Goal: Task Accomplishment & Management: Use online tool/utility

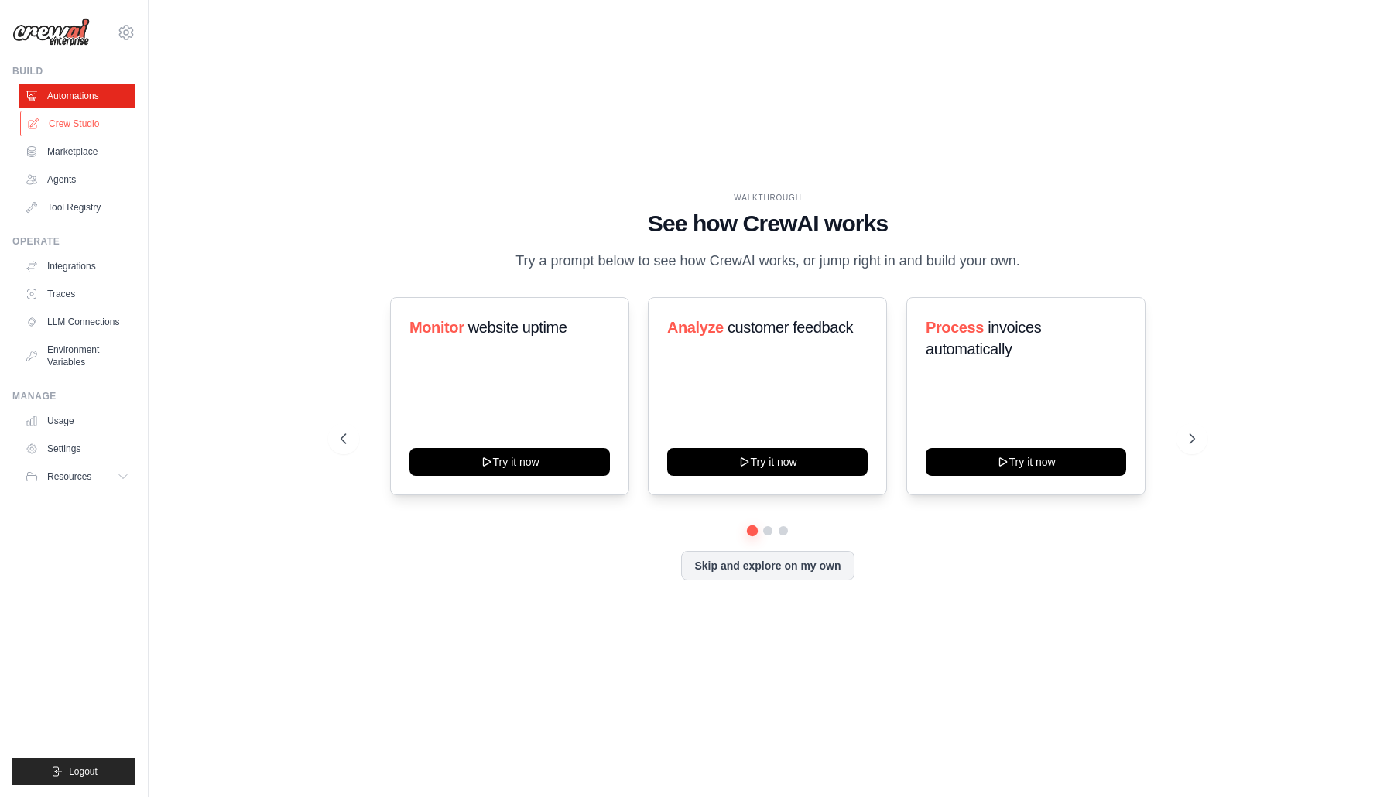
click at [86, 132] on link "Crew Studio" at bounding box center [78, 123] width 117 height 25
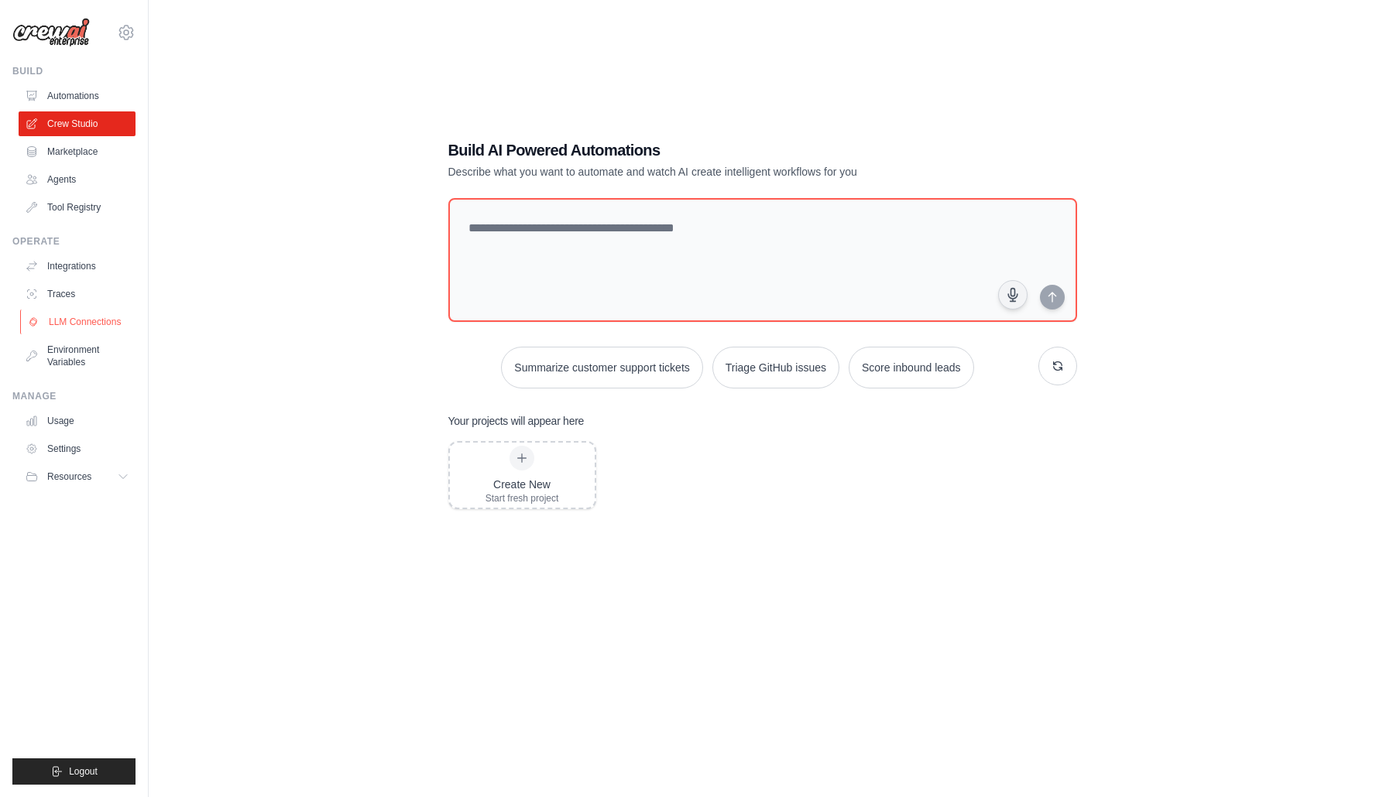
click at [90, 315] on link "LLM Connections" at bounding box center [78, 322] width 117 height 25
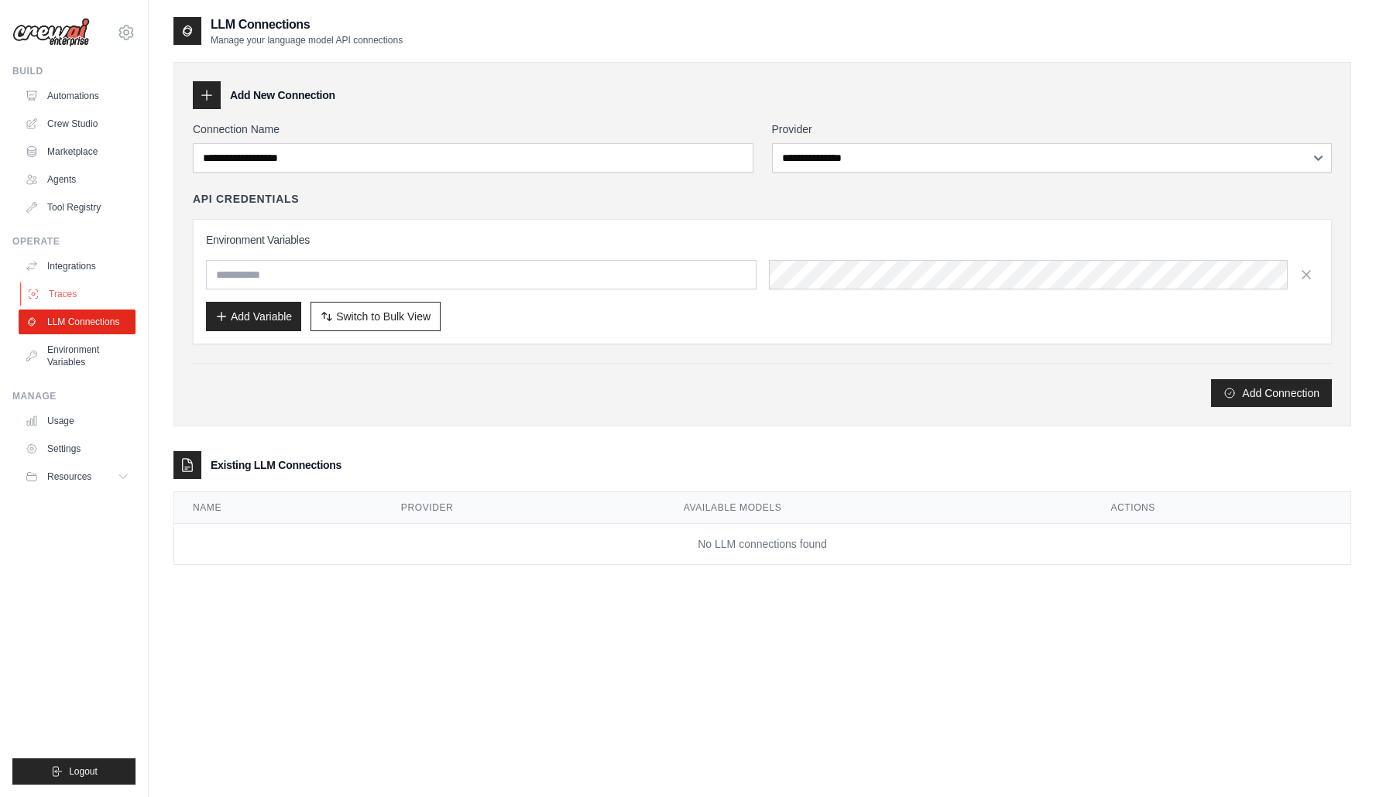
click at [80, 295] on link "Traces" at bounding box center [78, 294] width 117 height 25
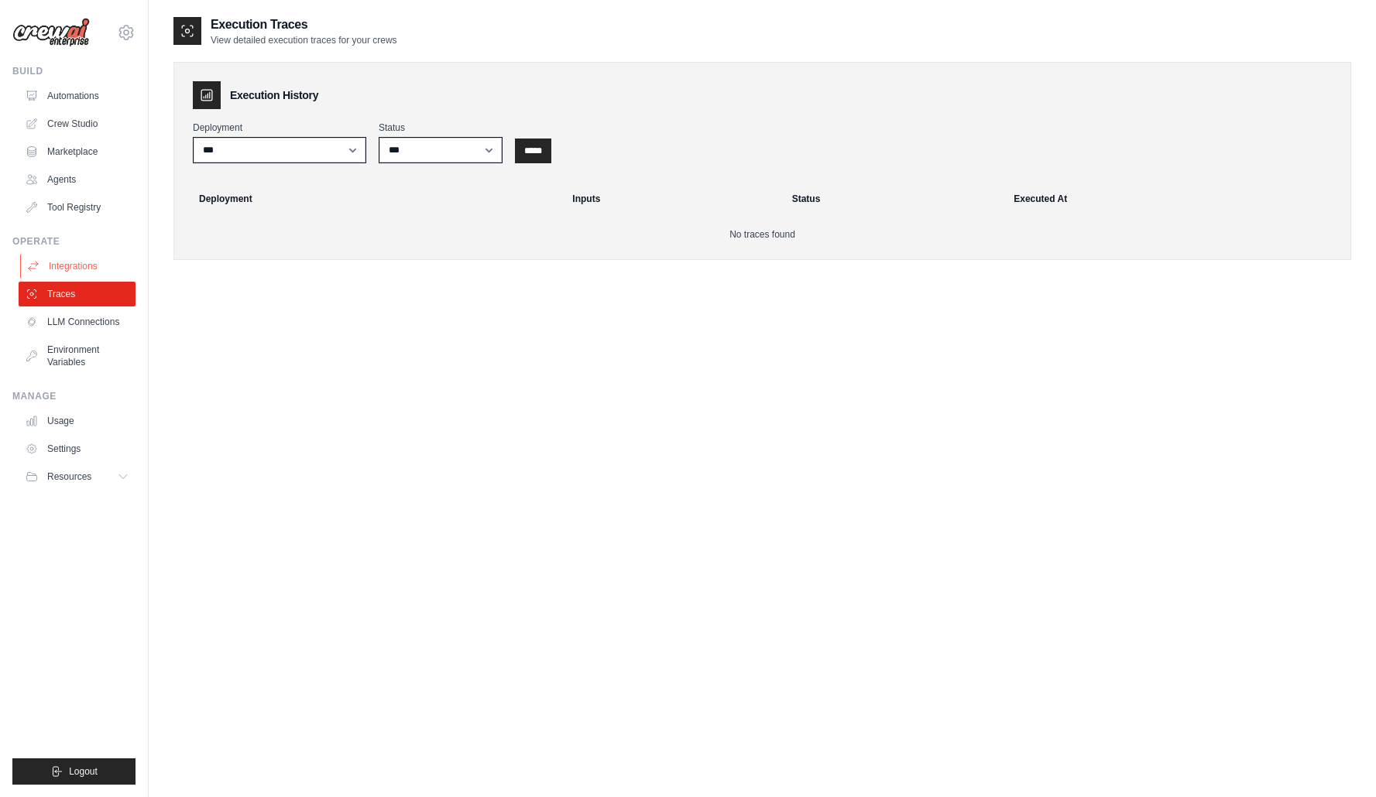
click at [91, 269] on link "Integrations" at bounding box center [78, 266] width 117 height 25
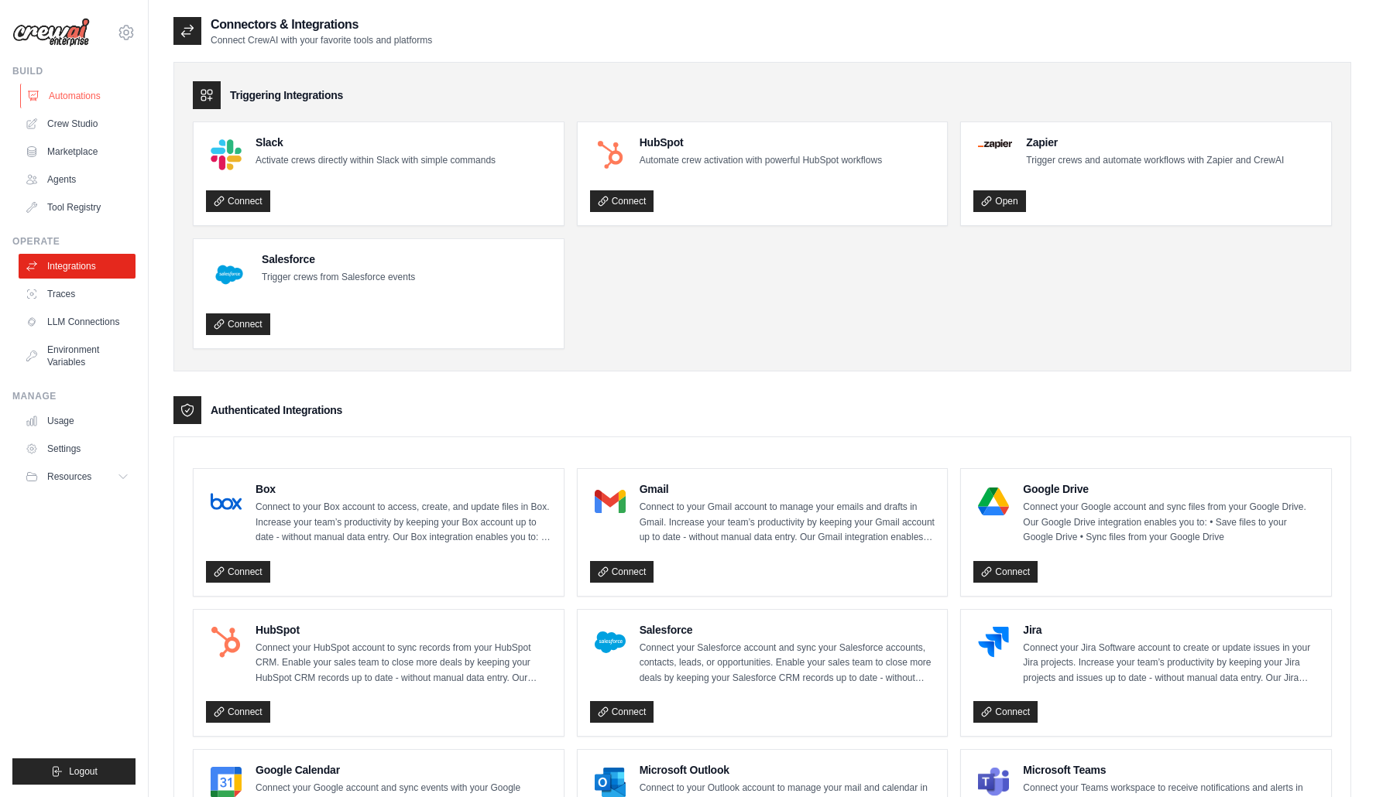
click at [65, 97] on link "Automations" at bounding box center [78, 96] width 117 height 25
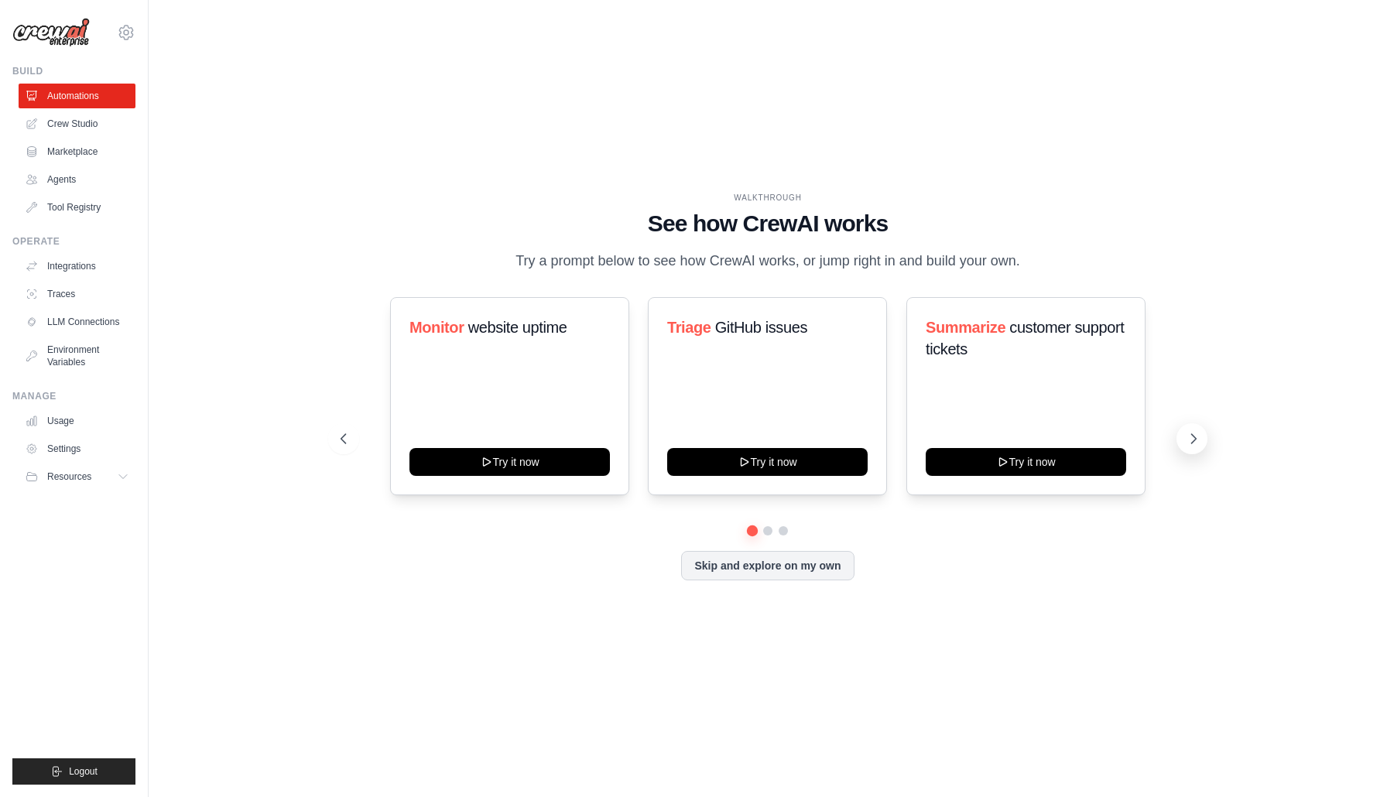
click at [1192, 447] on icon at bounding box center [1193, 438] width 15 height 15
click at [75, 480] on span "Resources" at bounding box center [71, 477] width 44 height 12
click at [69, 505] on span "Documentation" at bounding box center [86, 503] width 63 height 12
click at [232, 512] on div "WALKTHROUGH See how CrewAI works Try a prompt below to see how CrewAI works, or…" at bounding box center [767, 398] width 1189 height 766
click at [84, 149] on link "Marketplace" at bounding box center [78, 151] width 117 height 25
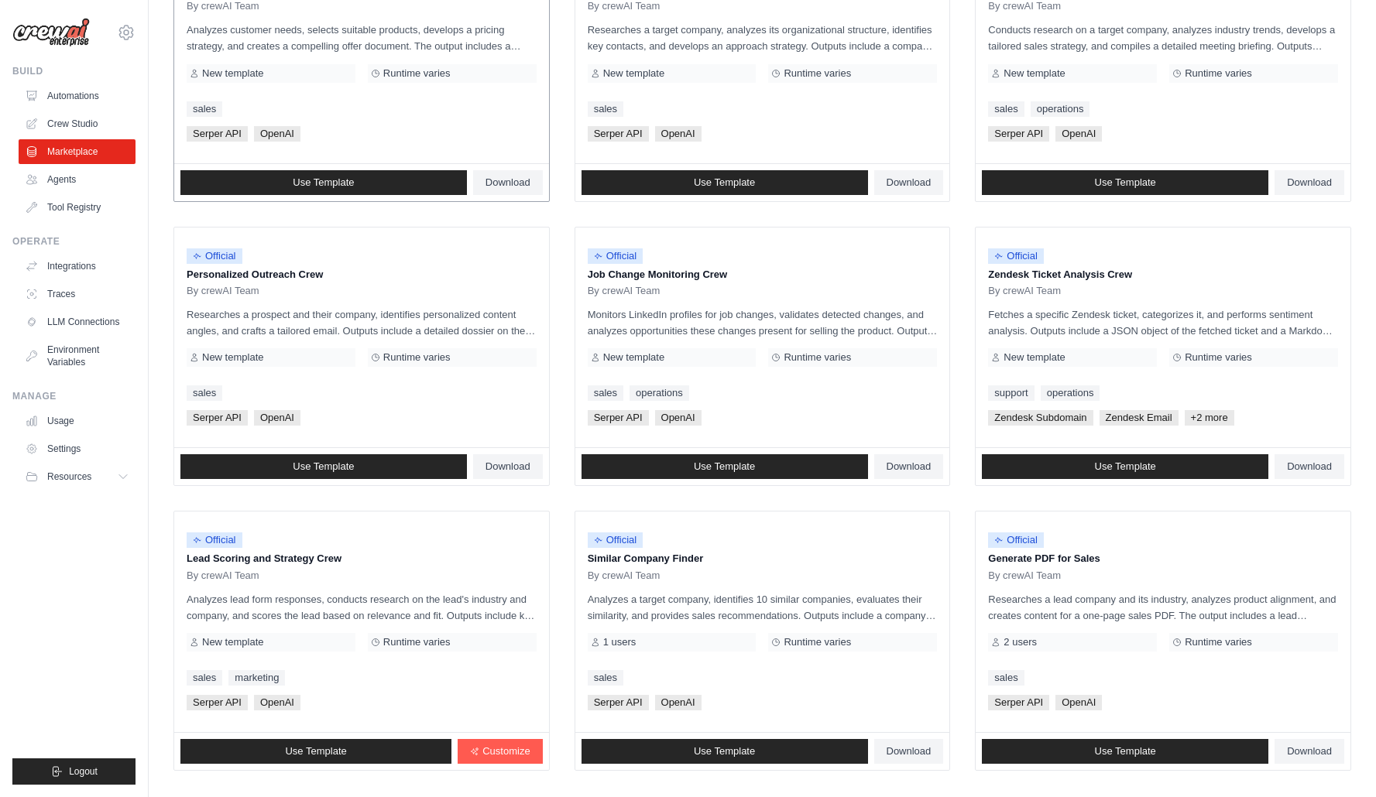
scroll to position [637, 0]
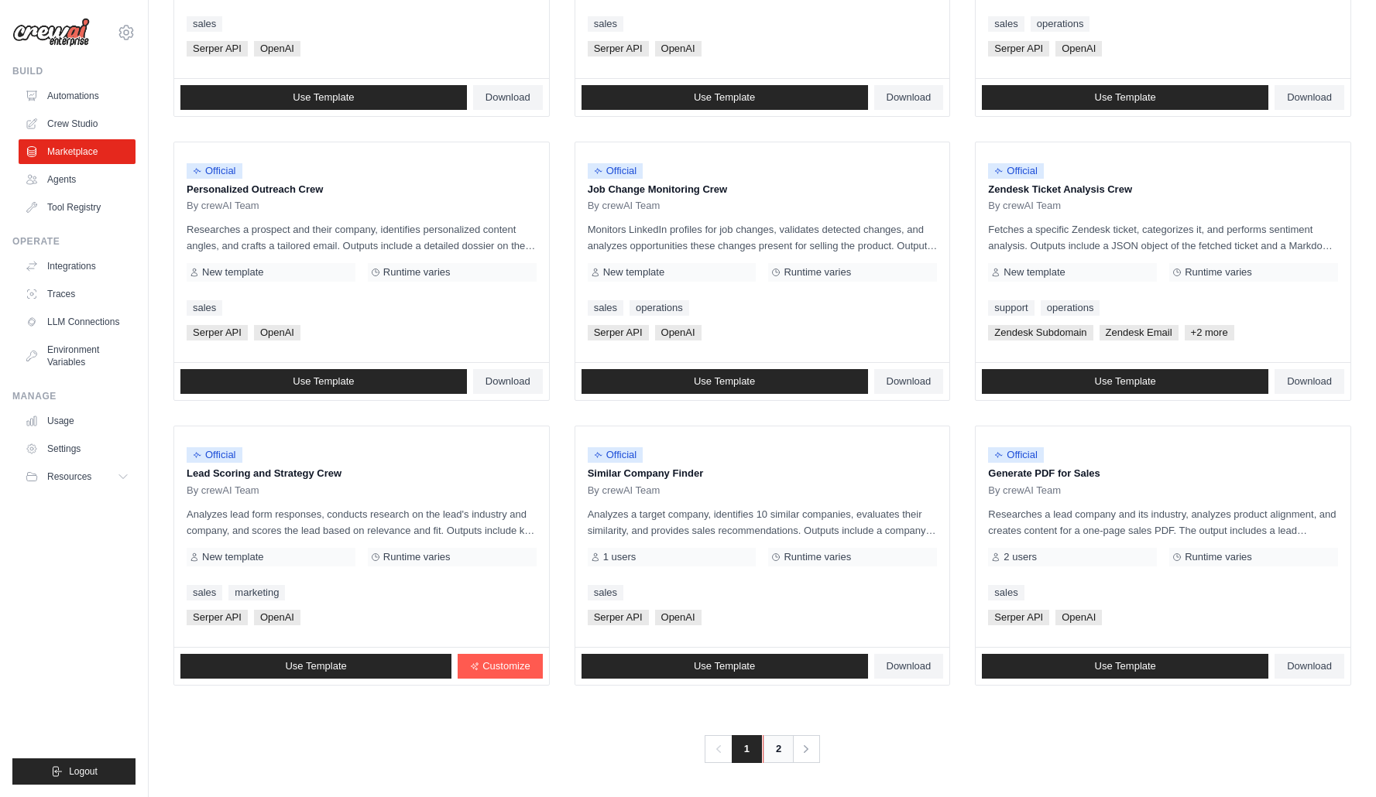
click at [766, 749] on link "2" at bounding box center [777, 749] width 31 height 28
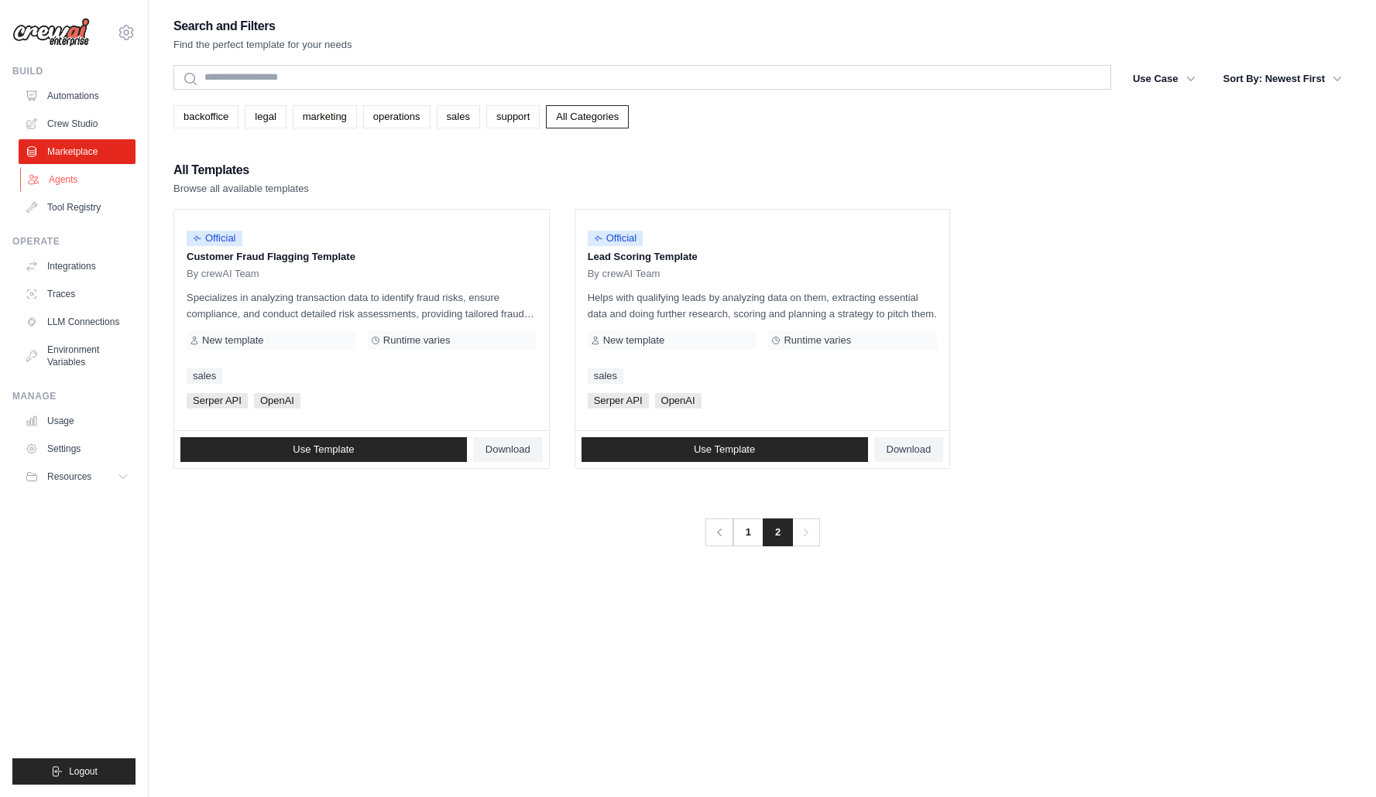
click at [60, 185] on link "Agents" at bounding box center [78, 179] width 117 height 25
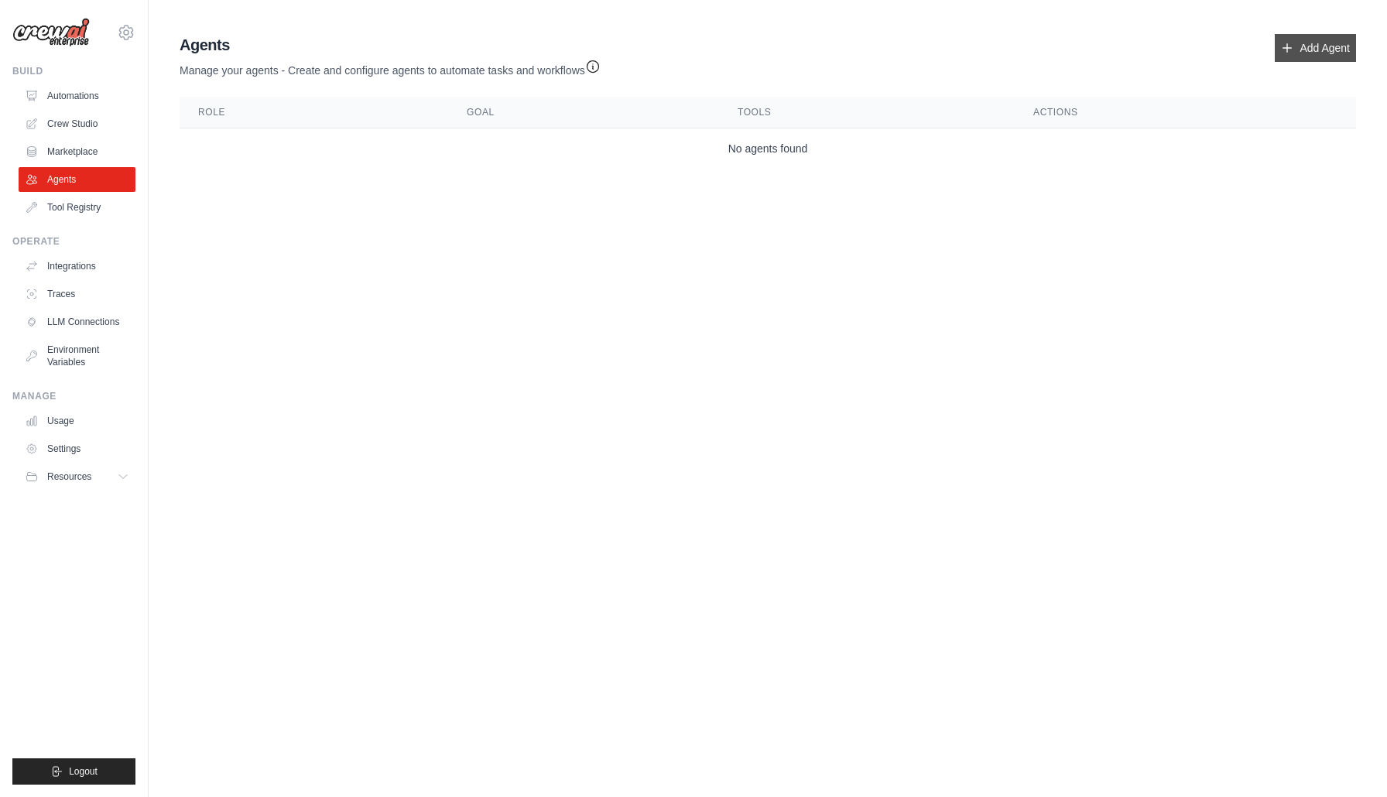
click at [1293, 54] on link "Add Agent" at bounding box center [1315, 48] width 81 height 28
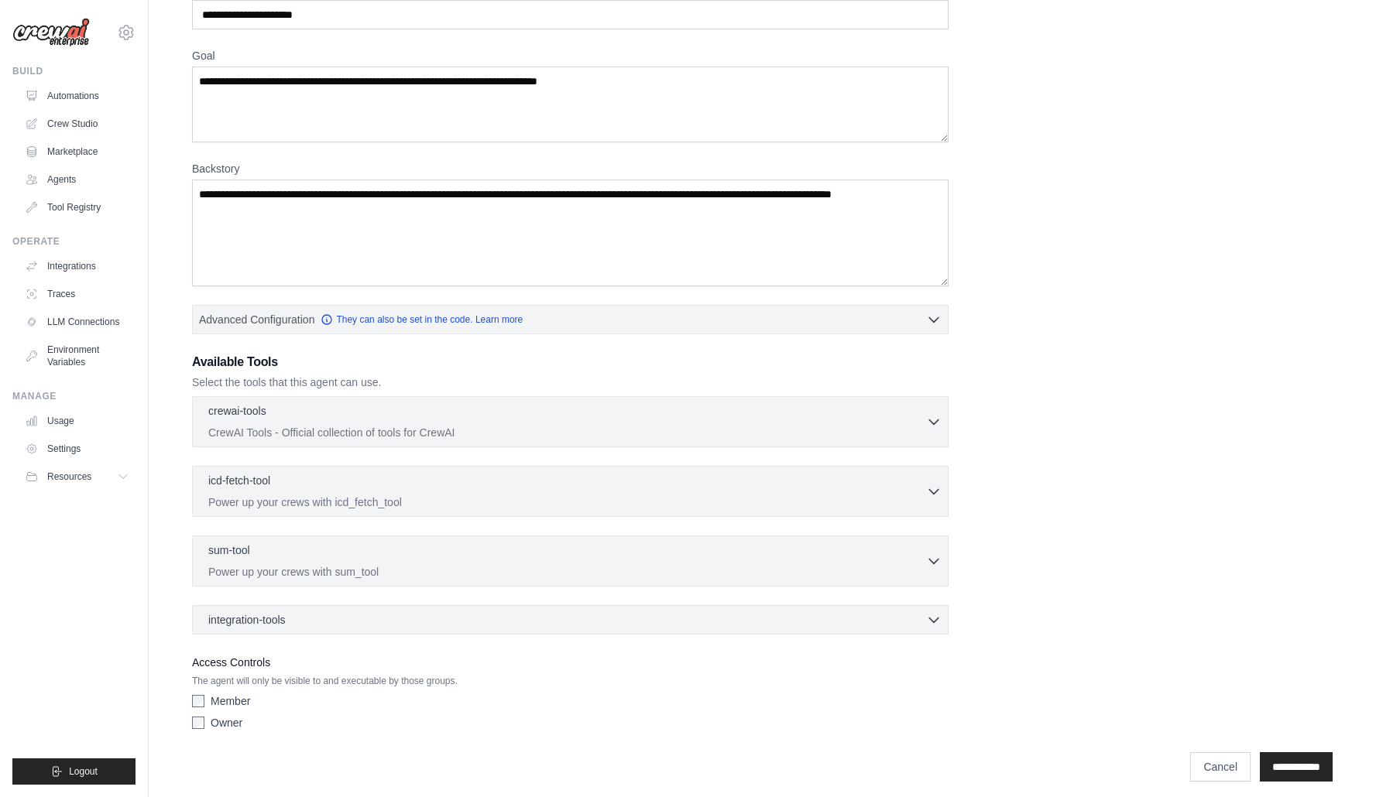
scroll to position [103, 0]
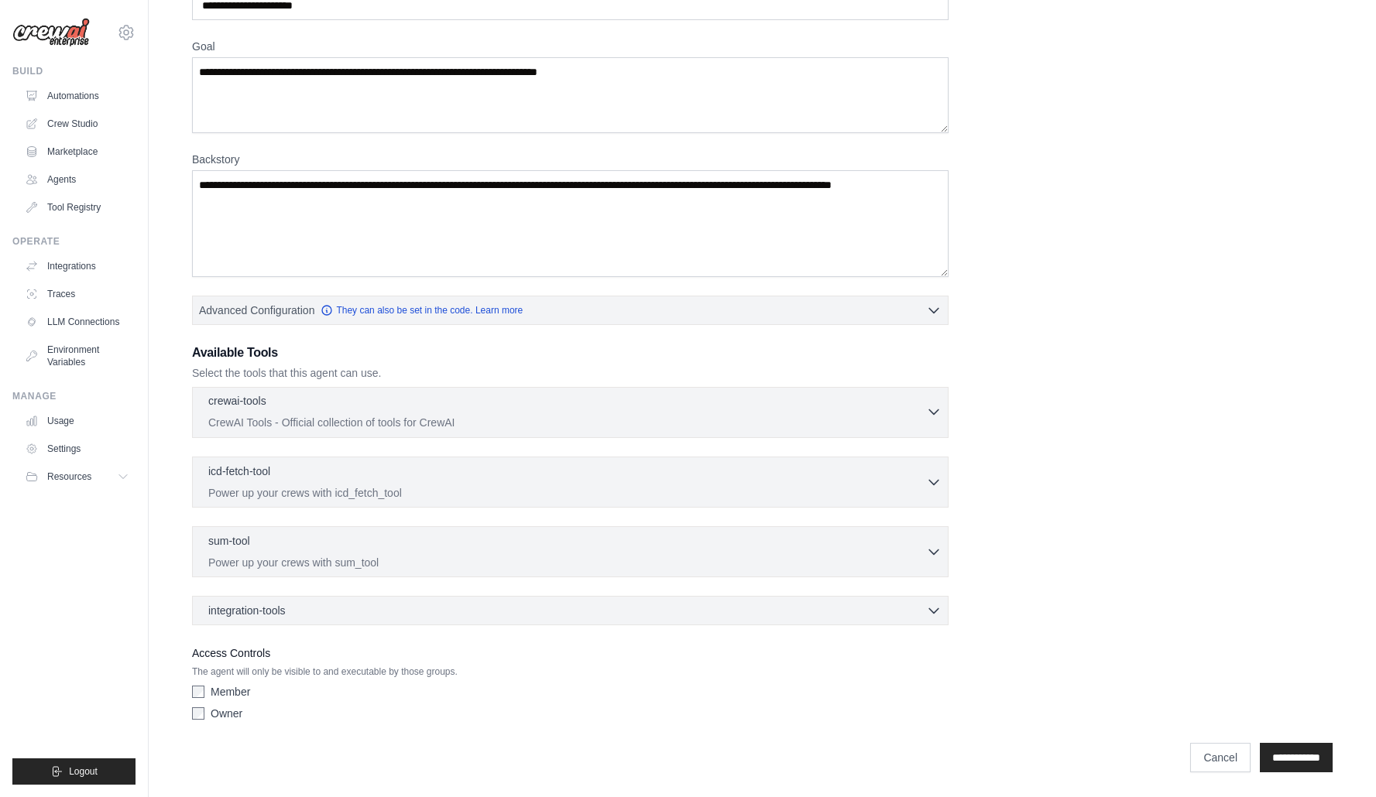
click at [921, 410] on div "crewai-tools 0 selected" at bounding box center [567, 402] width 718 height 19
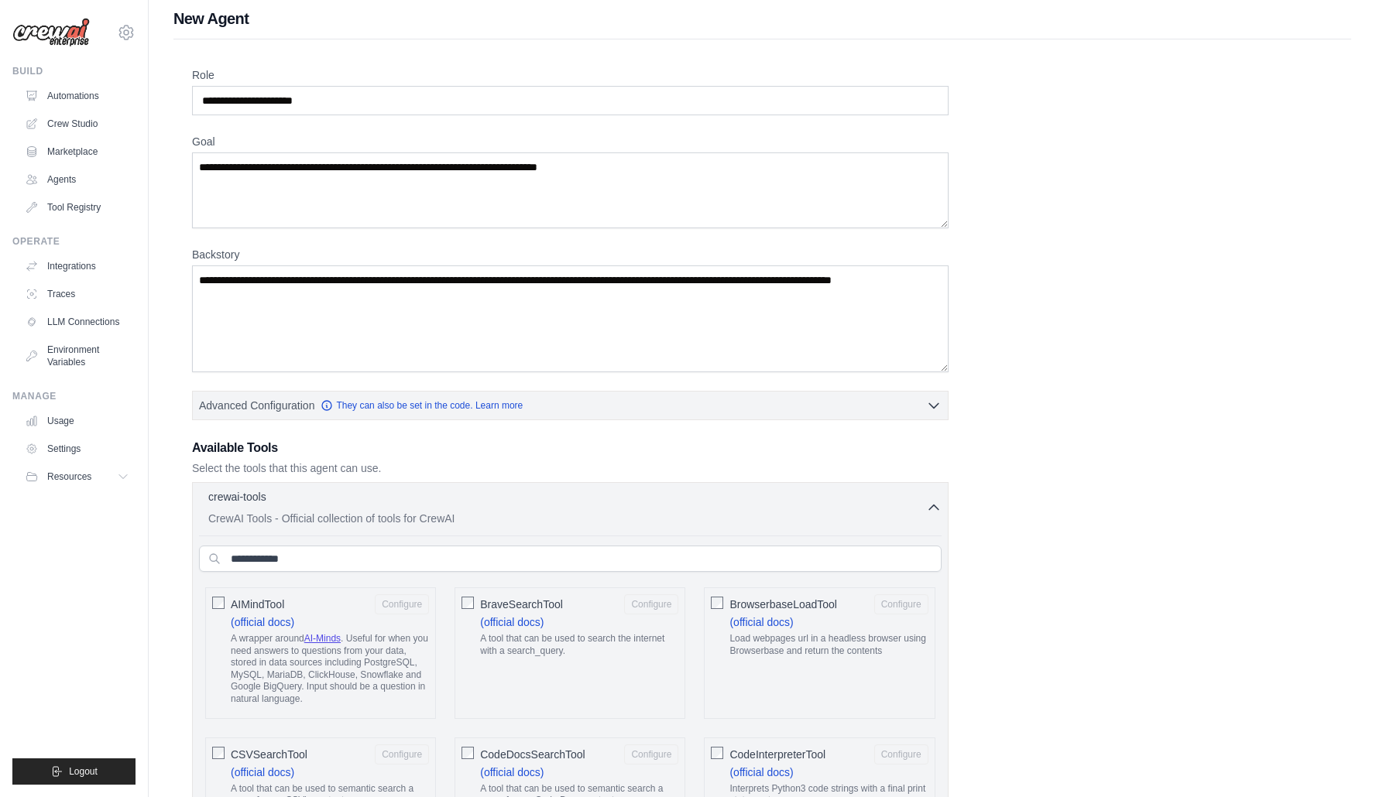
scroll to position [0, 0]
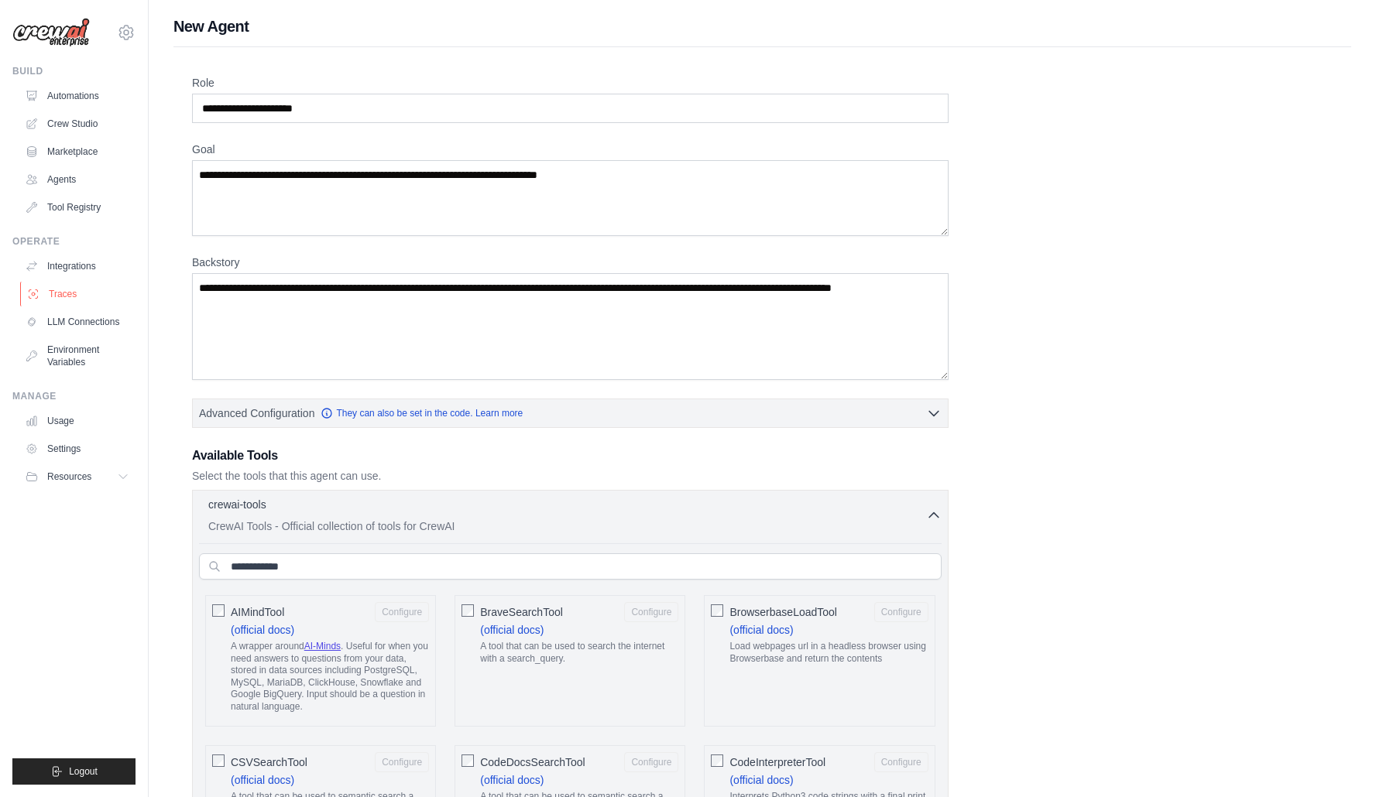
click at [63, 296] on link "Traces" at bounding box center [78, 294] width 117 height 25
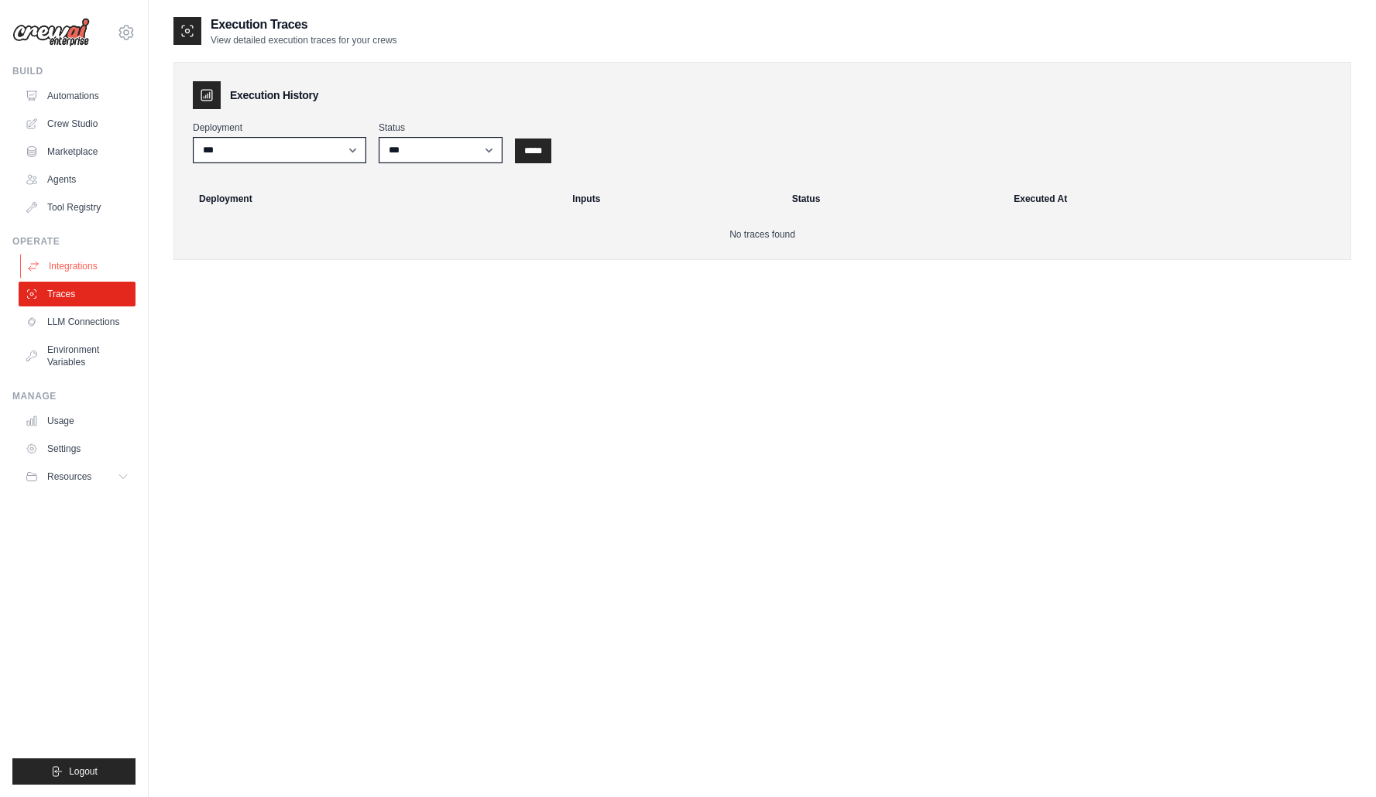
click at [73, 258] on link "Integrations" at bounding box center [78, 266] width 117 height 25
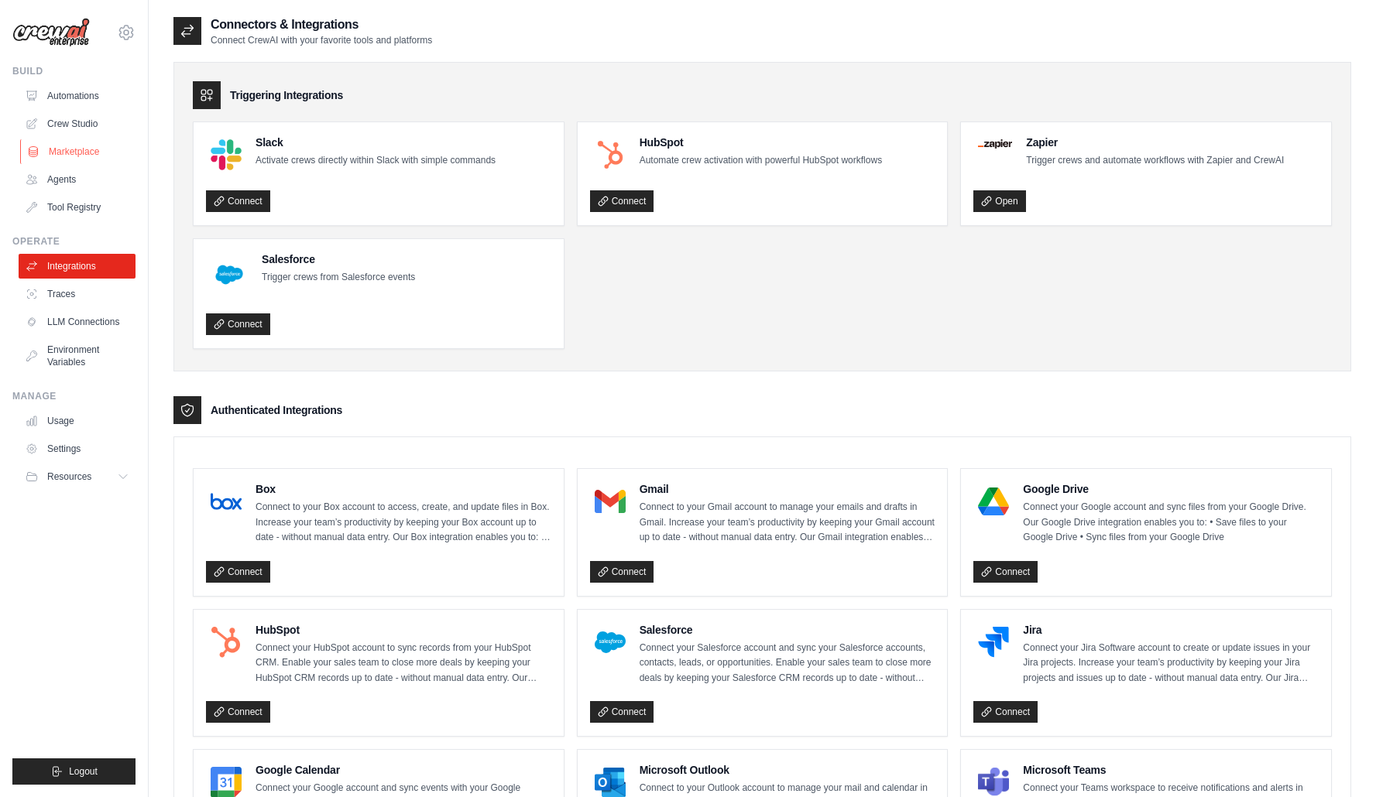
click at [66, 150] on link "Marketplace" at bounding box center [78, 151] width 117 height 25
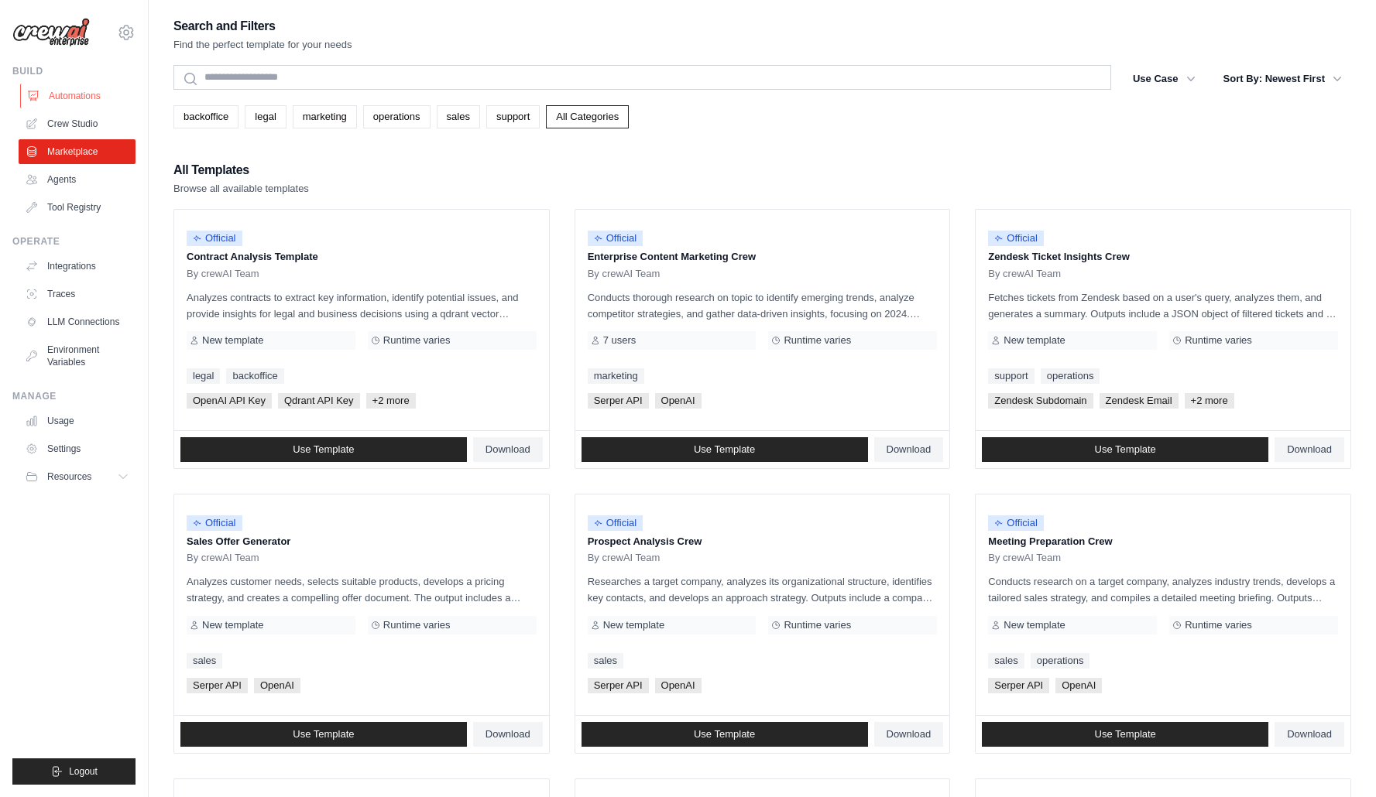
click at [57, 107] on link "Automations" at bounding box center [78, 96] width 117 height 25
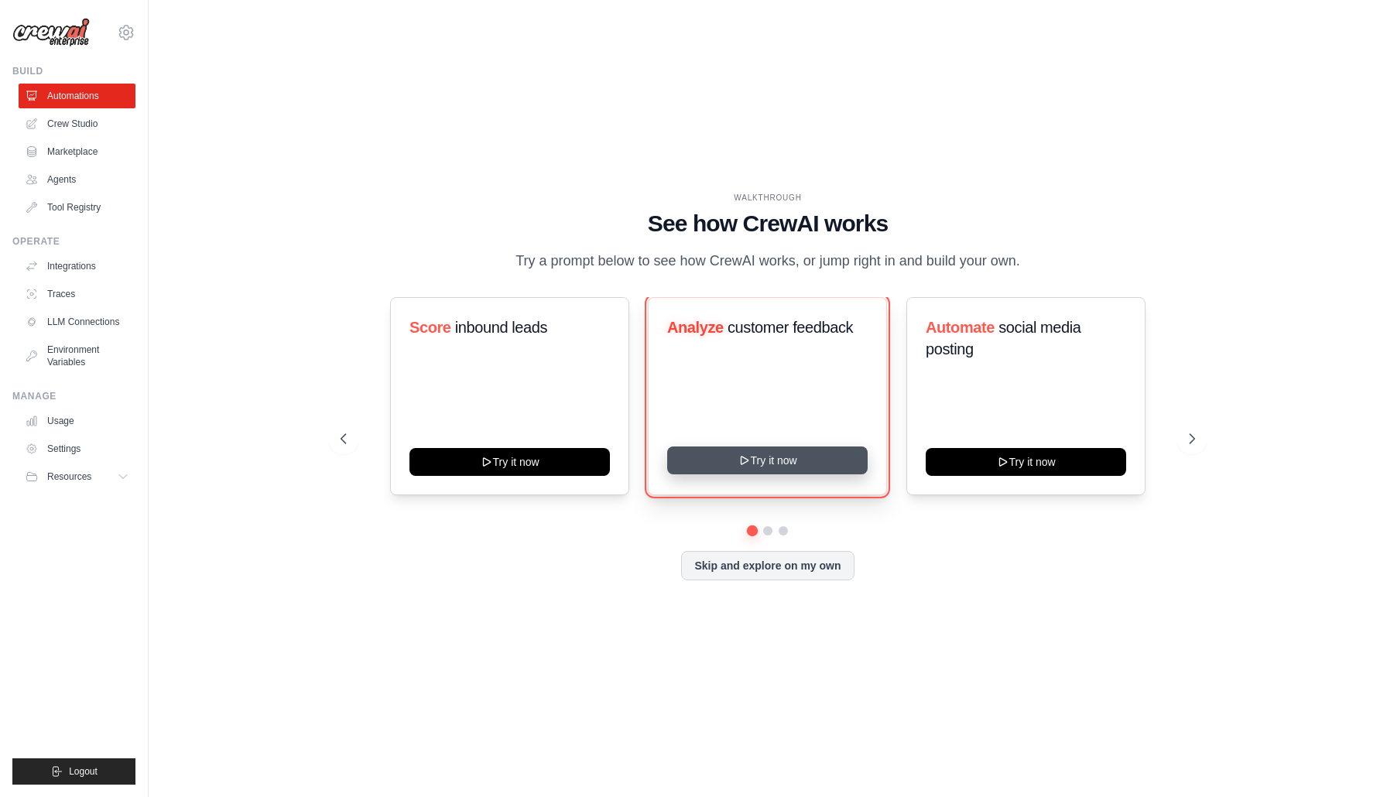
click at [740, 467] on icon at bounding box center [744, 460] width 12 height 12
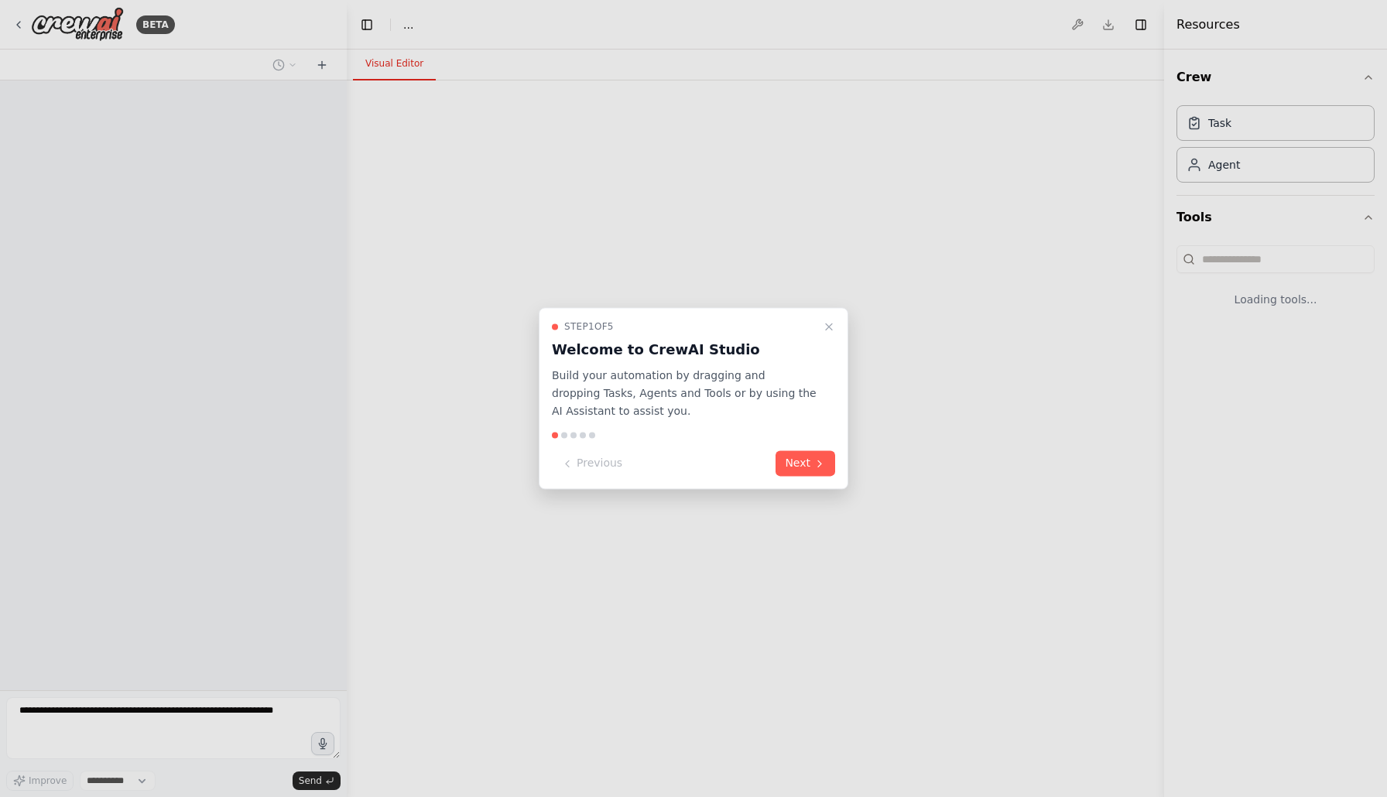
select select "****"
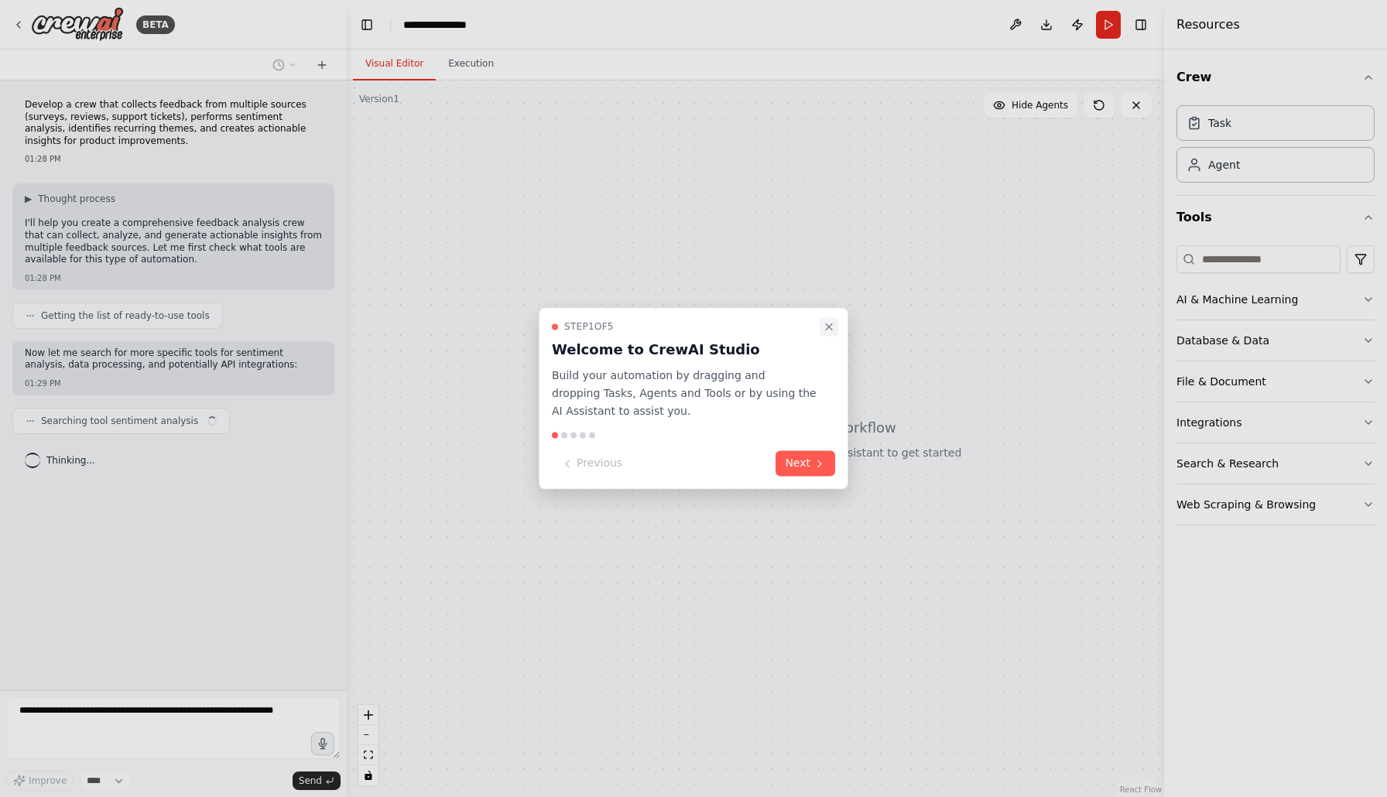
click at [835, 329] on button "Close walkthrough" at bounding box center [829, 326] width 19 height 19
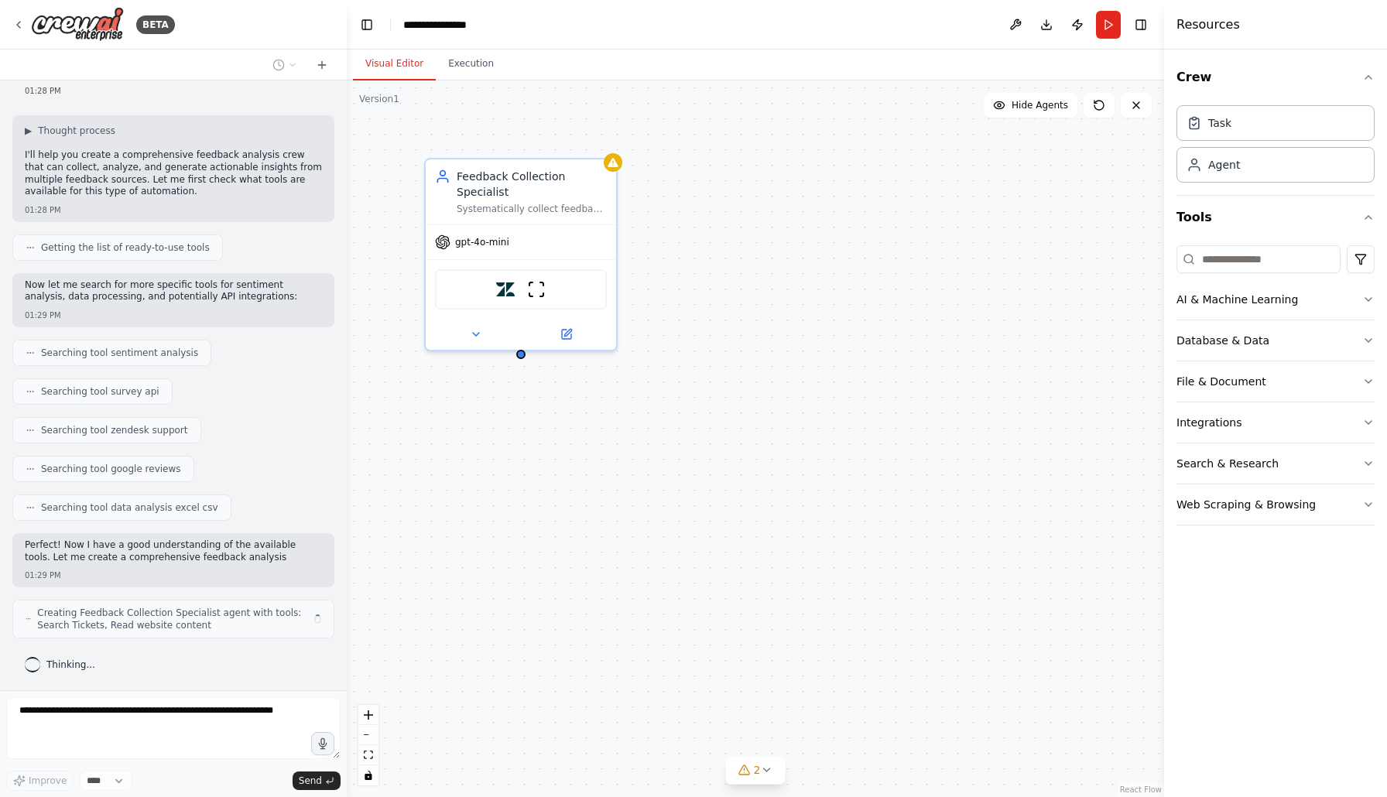
scroll to position [80, 0]
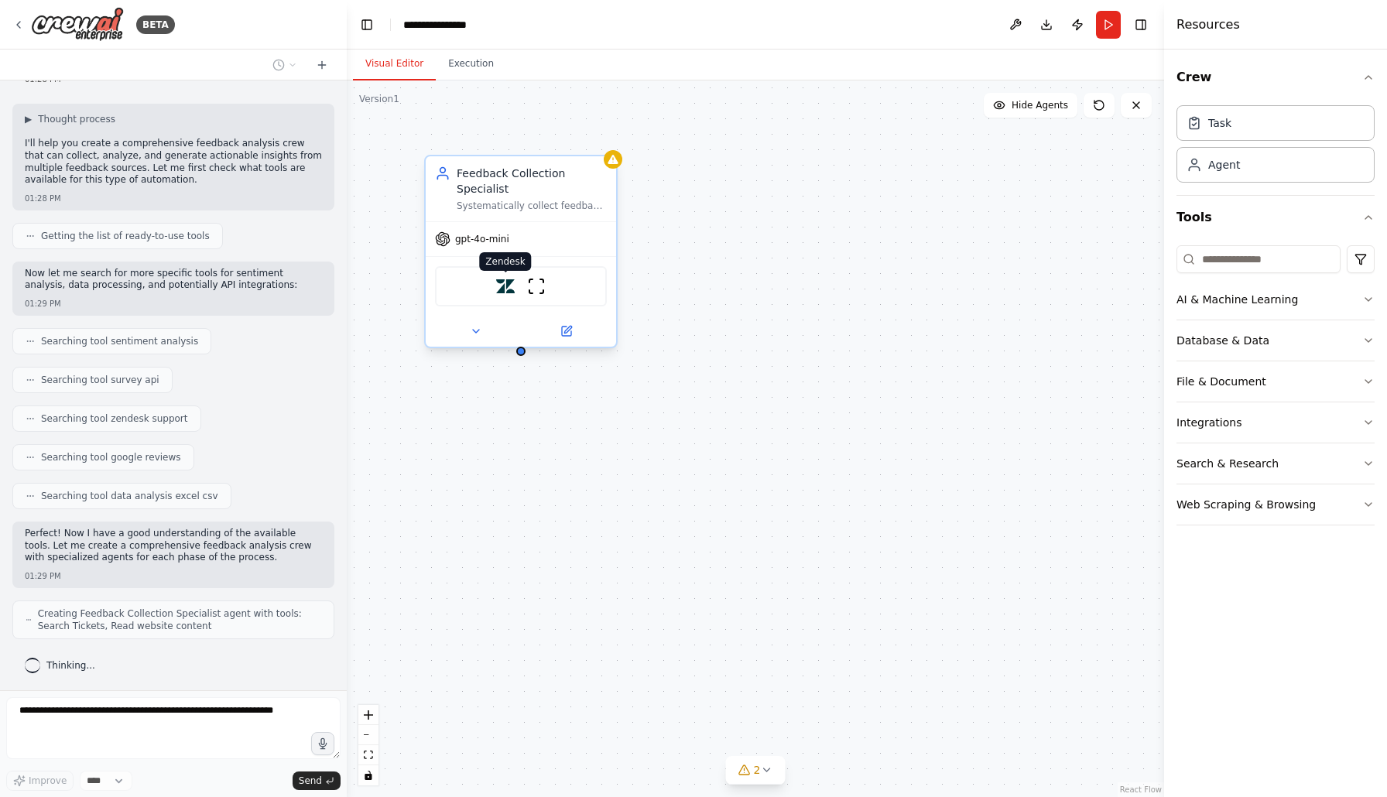
click at [496, 294] on img at bounding box center [505, 286] width 19 height 19
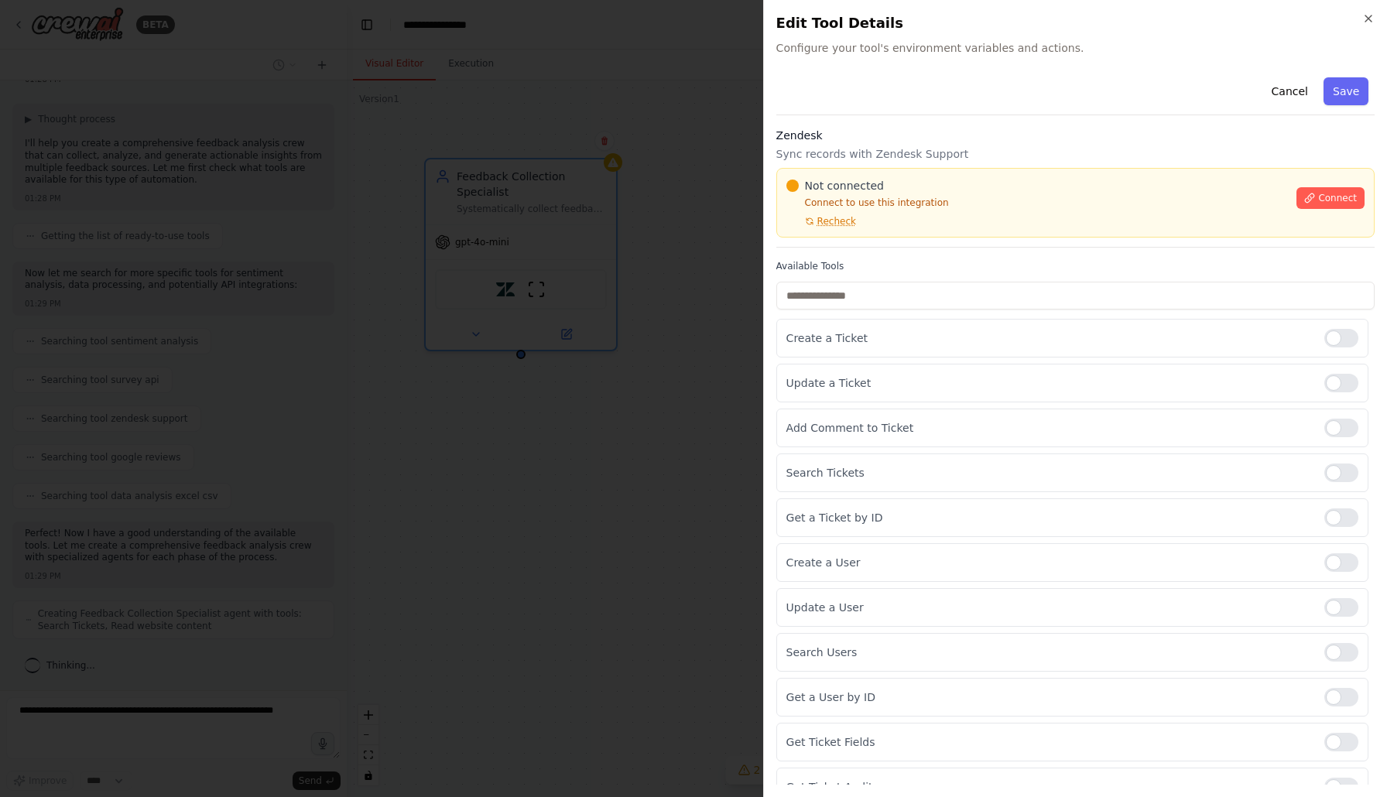
scroll to position [131, 0]
click at [1372, 26] on h2 "Edit Tool Details" at bounding box center [1075, 23] width 598 height 22
click at [1370, 19] on icon "button" at bounding box center [1368, 18] width 12 height 12
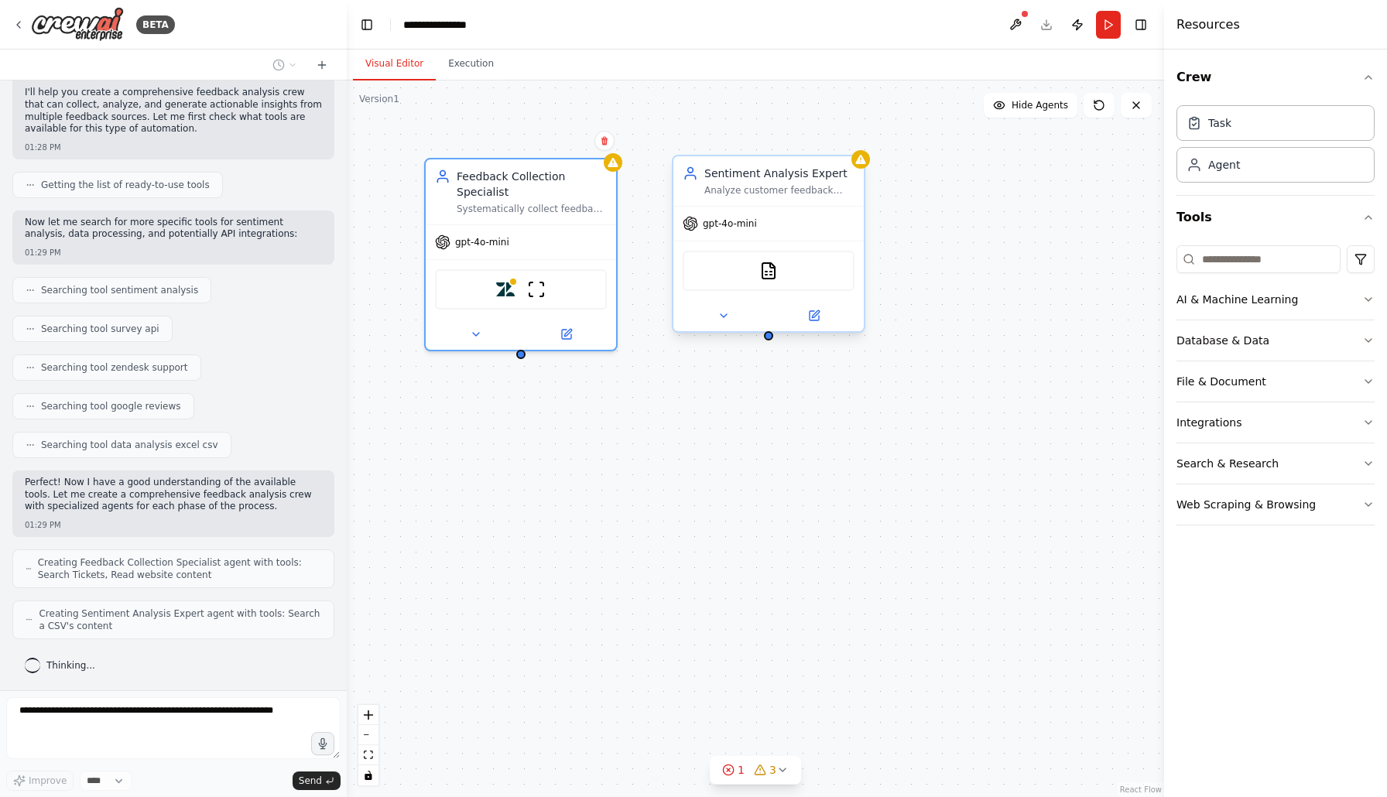
click at [745, 204] on div "Sentiment Analysis Expert Analyze customer feedback sentiment across all collec…" at bounding box center [768, 181] width 190 height 50
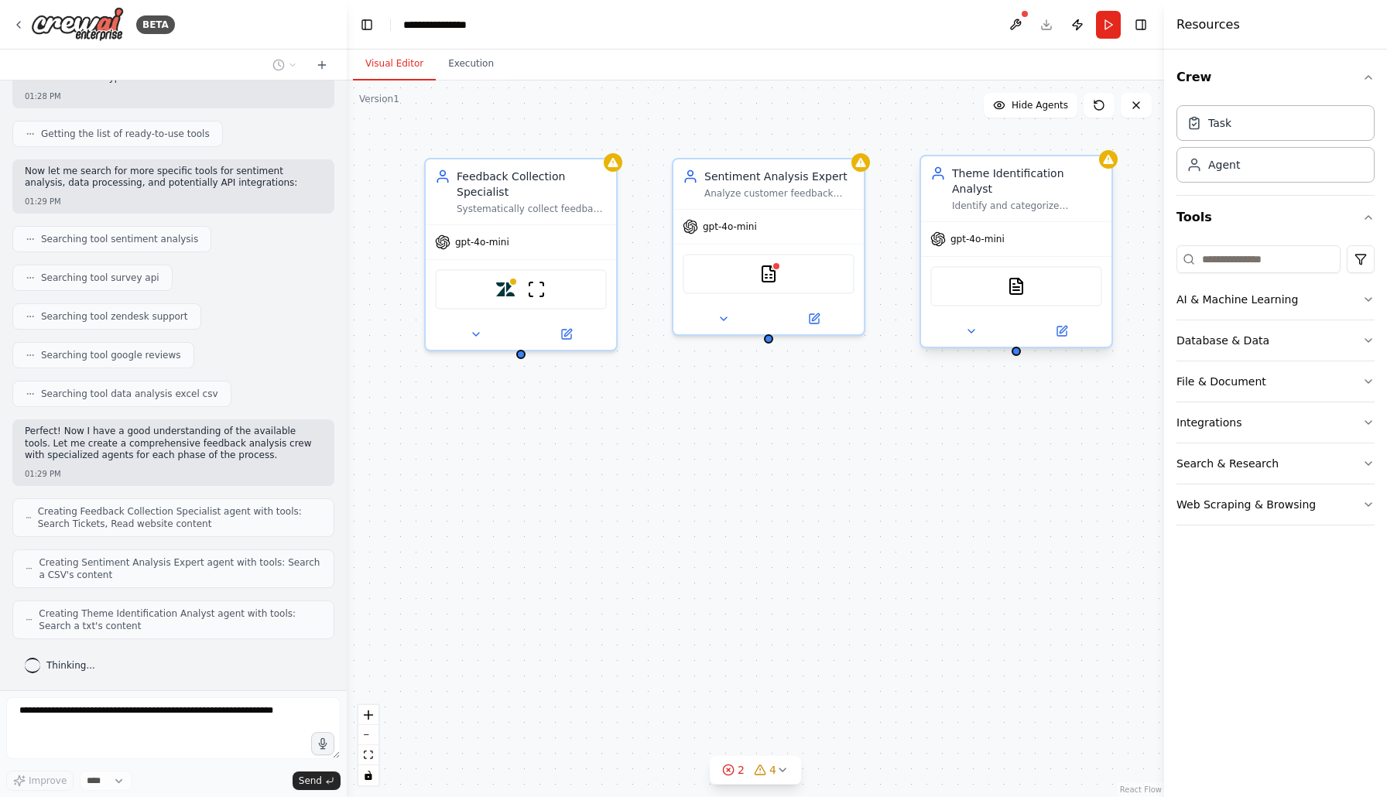
click at [988, 222] on div "gpt-4o-mini" at bounding box center [1016, 239] width 190 height 34
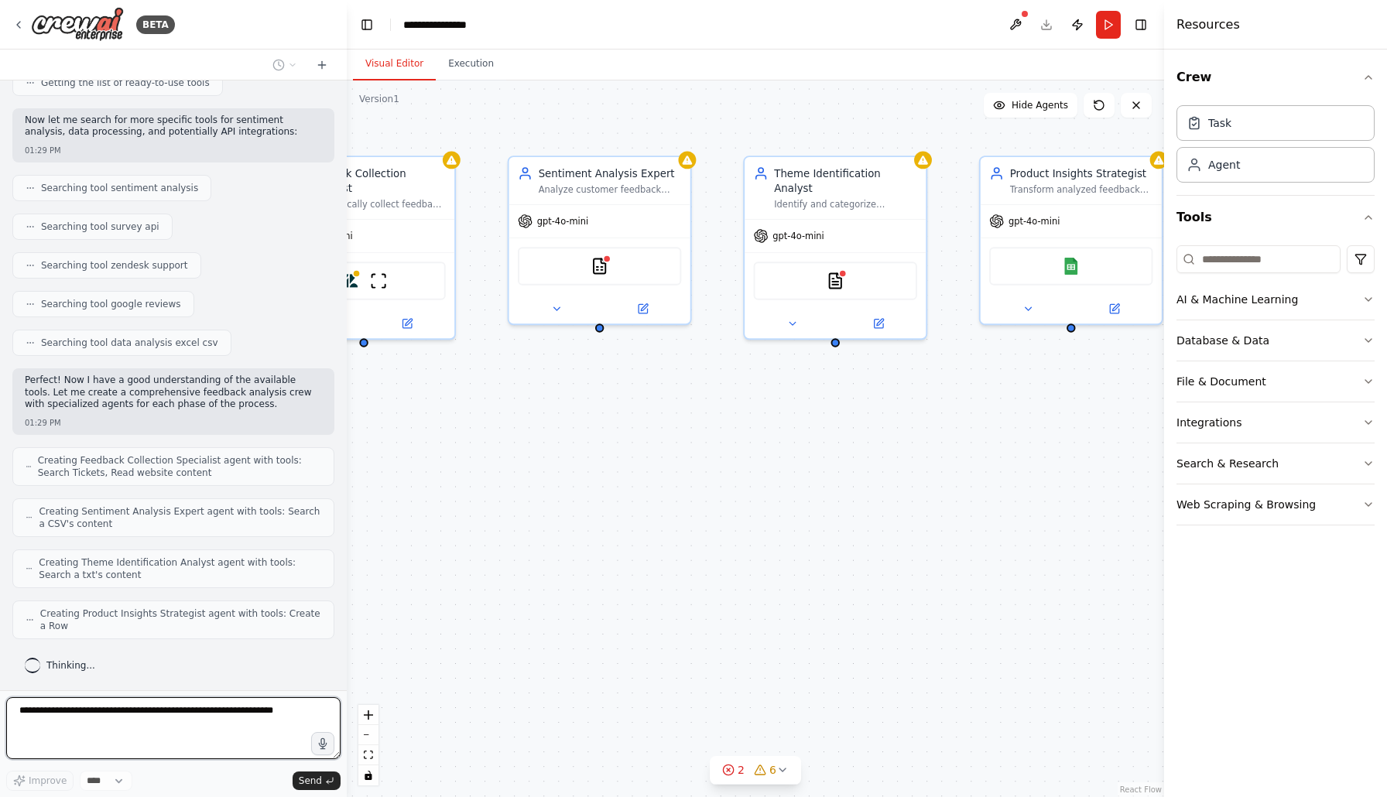
drag, startPoint x: 850, startPoint y: 420, endPoint x: 708, endPoint y: 413, distance: 141.8
click at [708, 413] on div "Feedback Collection Specialist Systematically collect feedback data from multip…" at bounding box center [755, 439] width 817 height 717
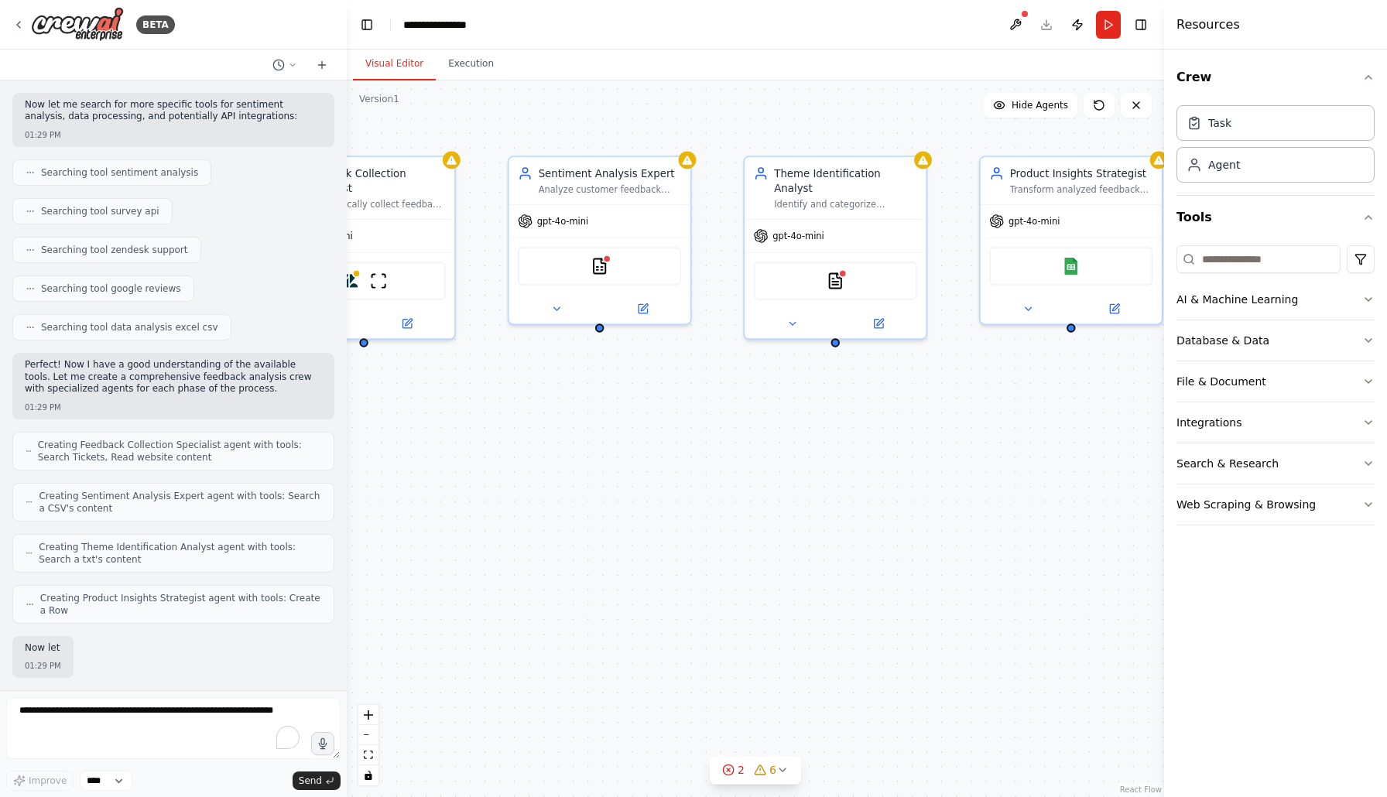
click at [708, 413] on div "Feedback Collection Specialist Systematically collect feedback data from multip…" at bounding box center [755, 439] width 817 height 717
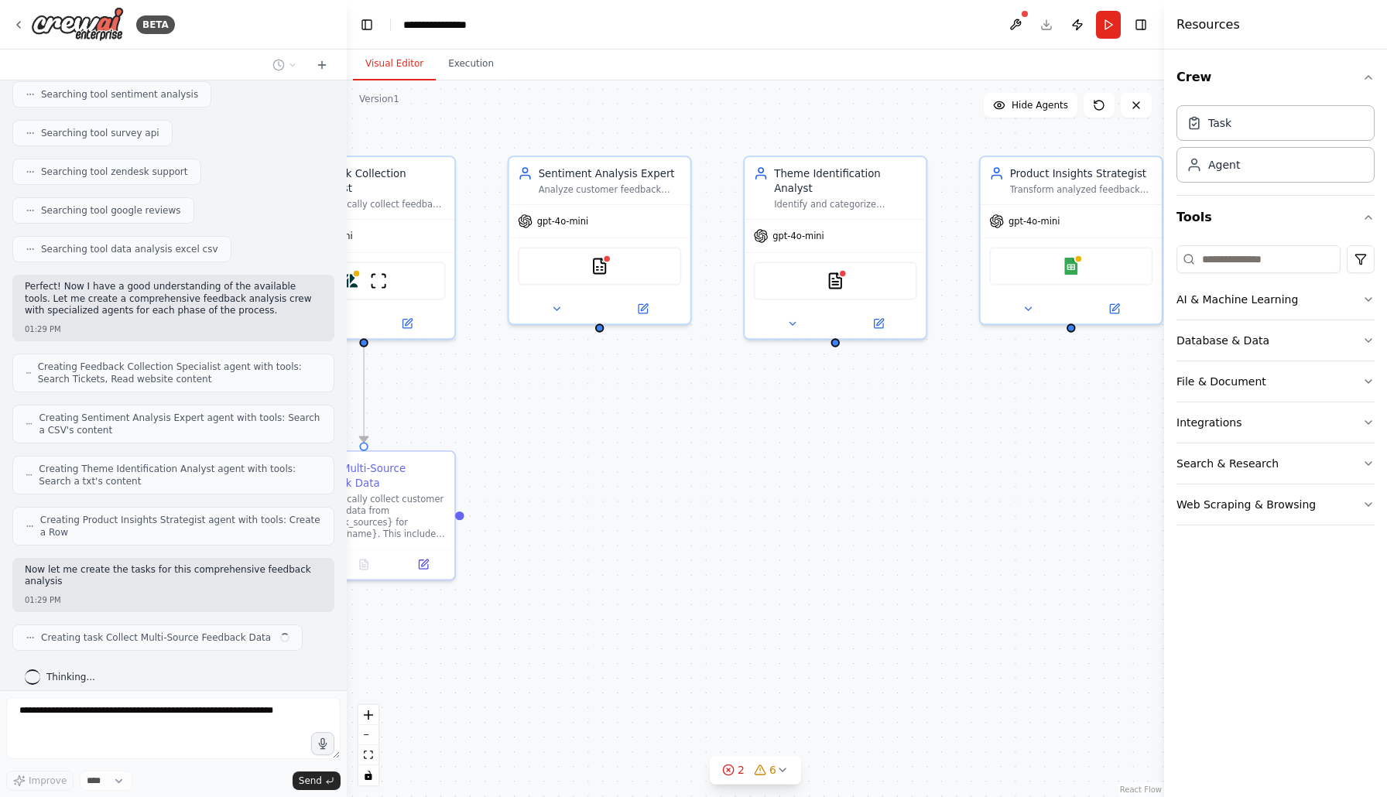
scroll to position [339, 0]
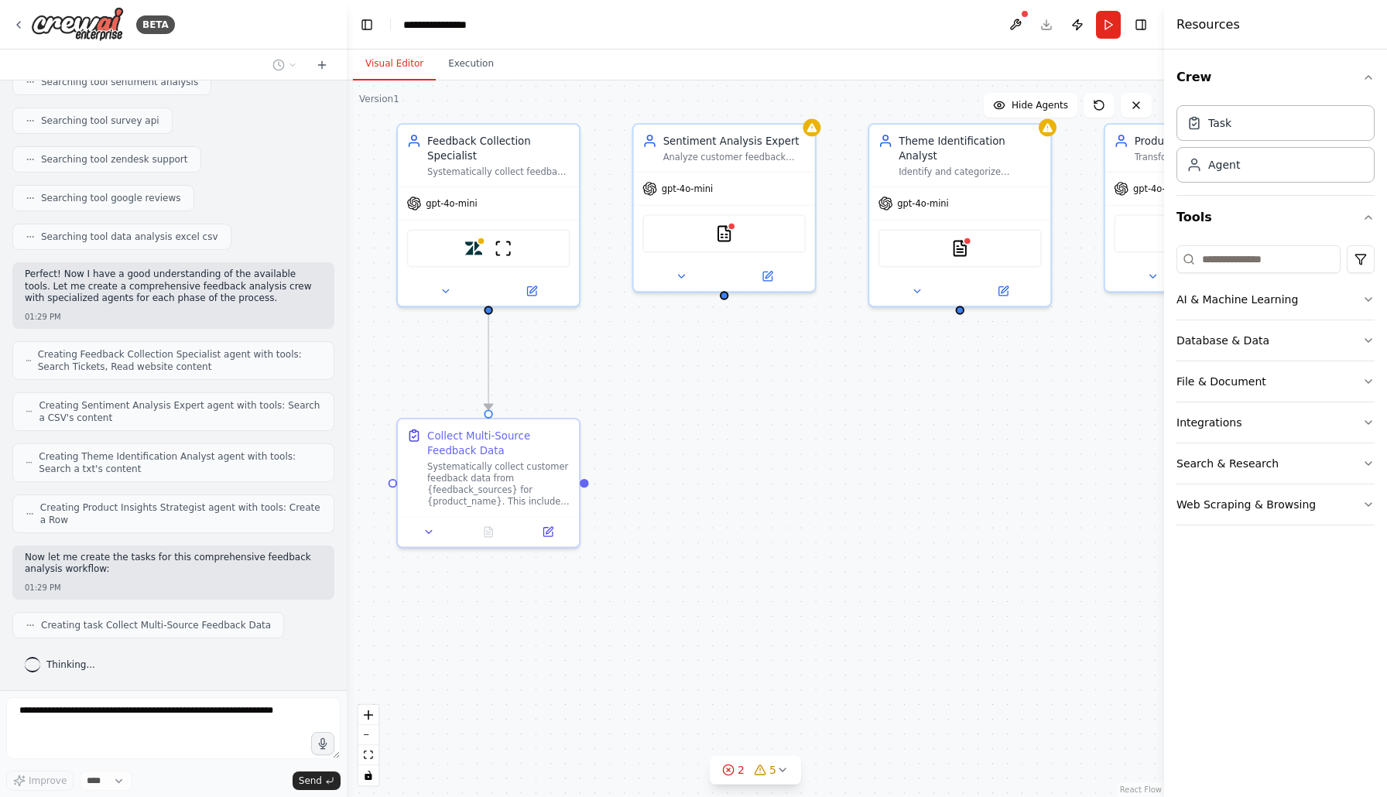
drag, startPoint x: 628, startPoint y: 435, endPoint x: 744, endPoint y: 403, distance: 120.6
click at [744, 403] on div ".deletable-edge-delete-btn { width: 20px; height: 20px; border: 0px solid #ffff…" at bounding box center [755, 439] width 817 height 717
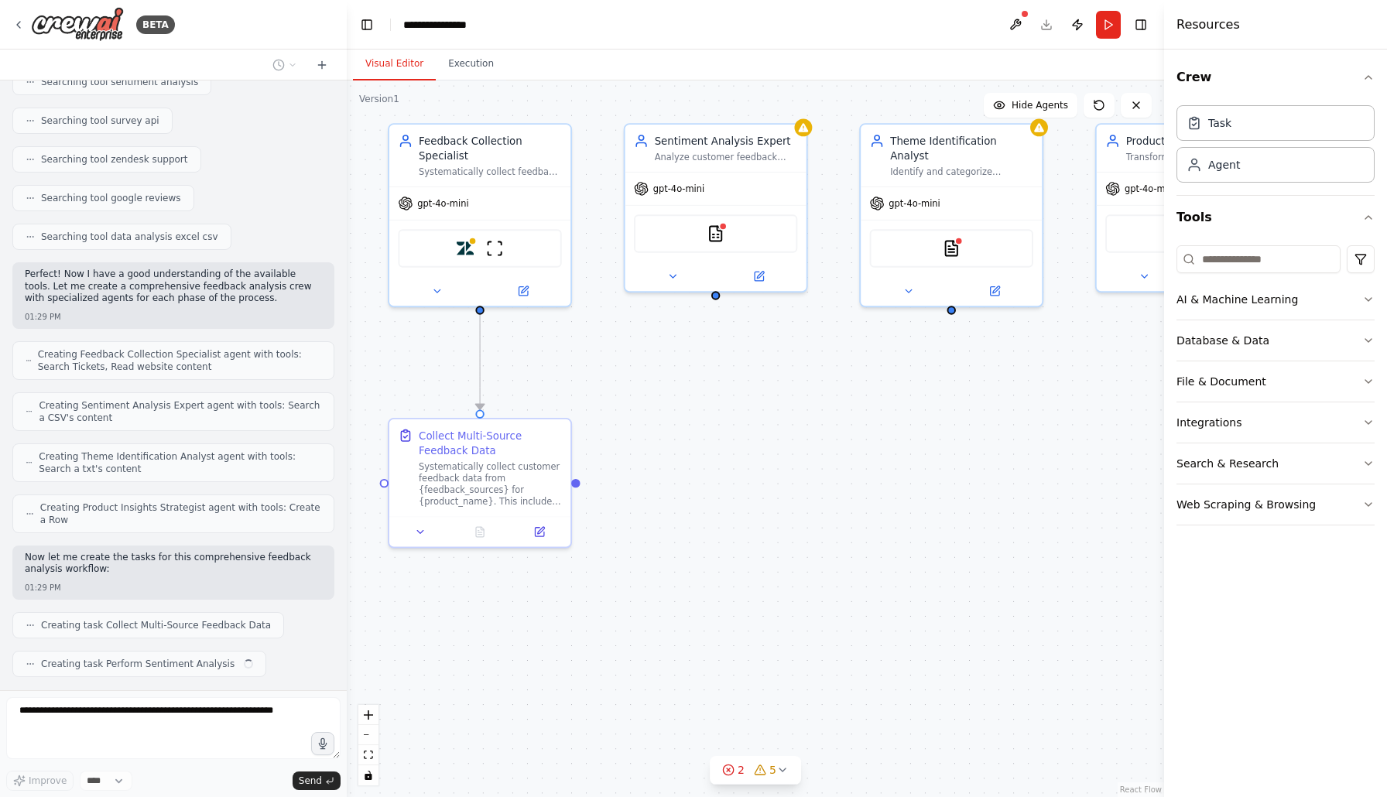
scroll to position [378, 0]
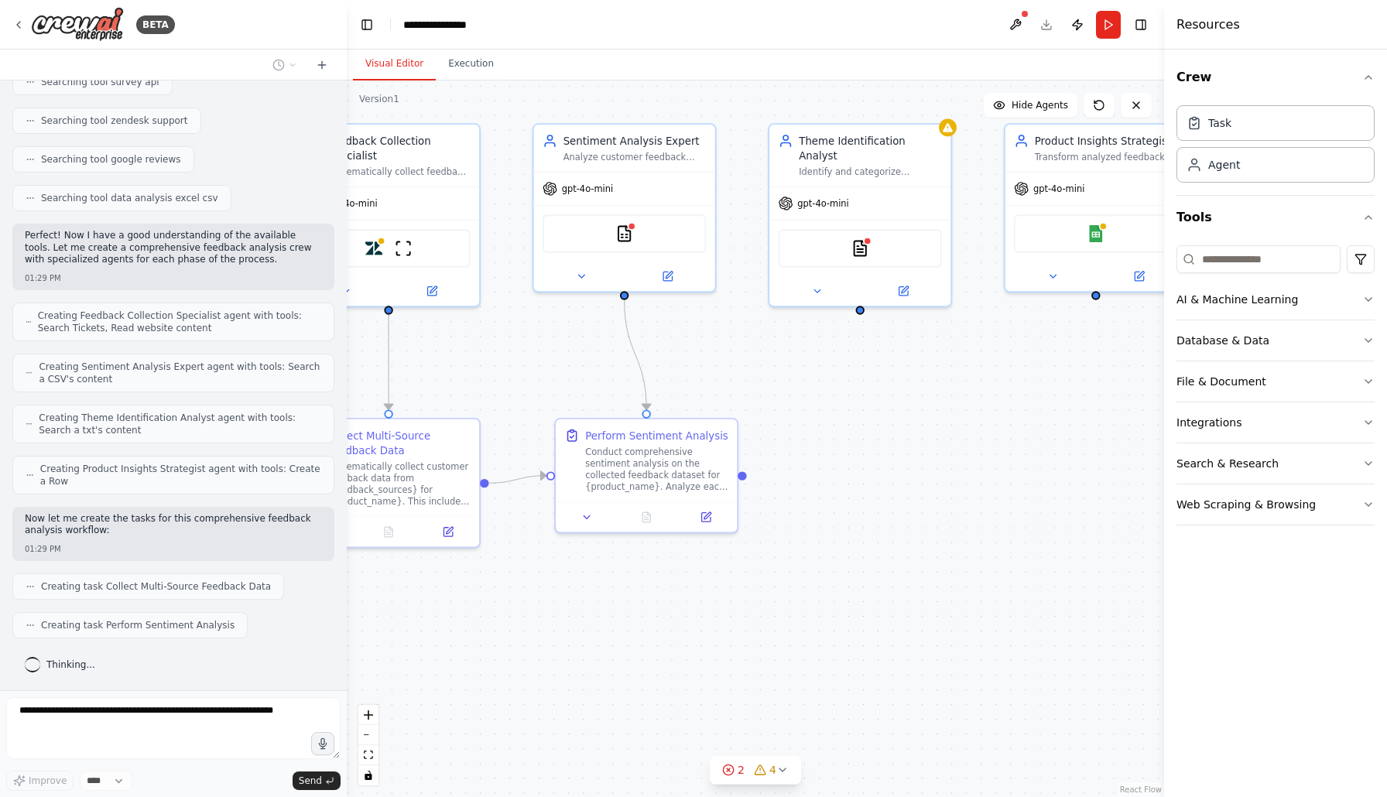
drag, startPoint x: 965, startPoint y: 379, endPoint x: 884, endPoint y: 390, distance: 82.1
click at [884, 390] on div ".deletable-edge-delete-btn { width: 20px; height: 20px; border: 0px solid #ffff…" at bounding box center [755, 439] width 817 height 717
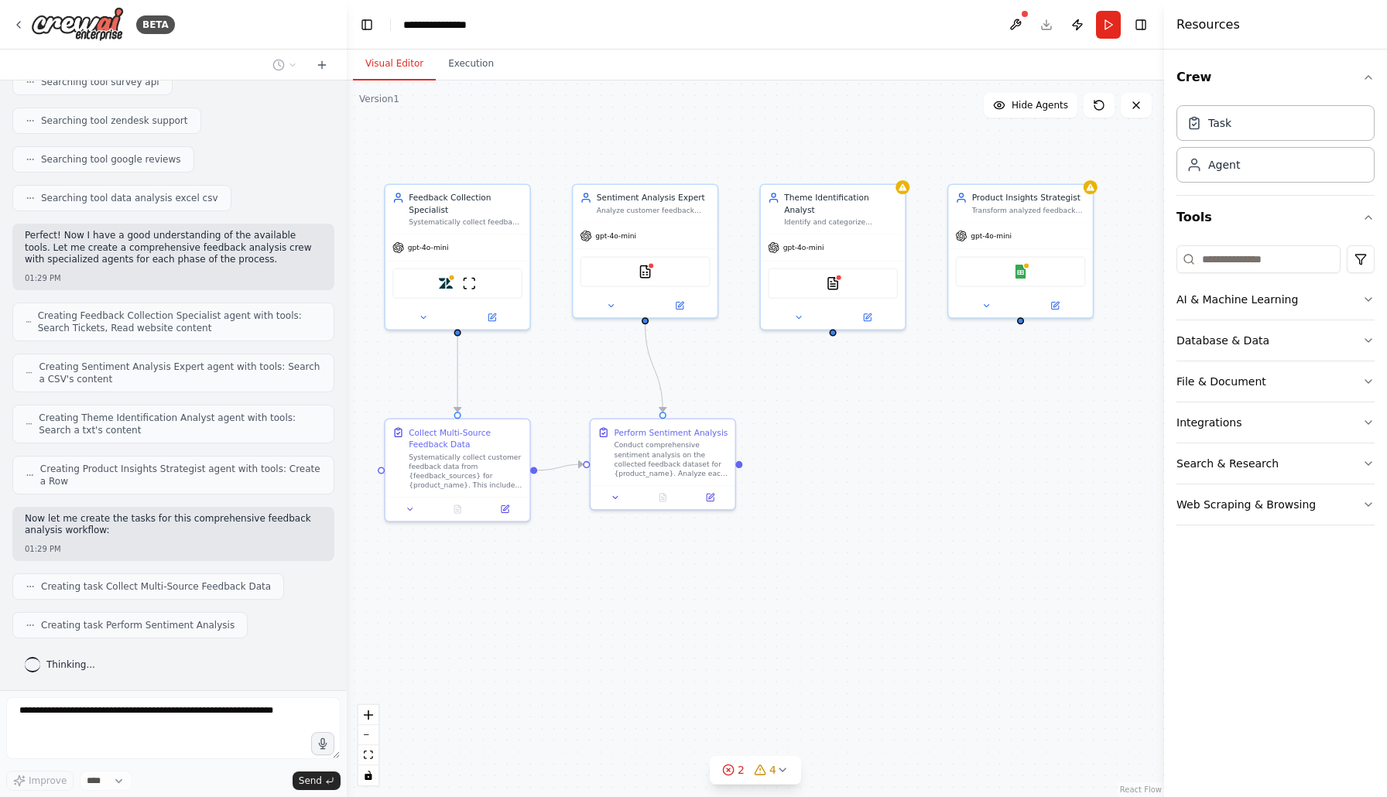
drag, startPoint x: 914, startPoint y: 423, endPoint x: 876, endPoint y: 419, distance: 38.2
click at [876, 419] on div ".deletable-edge-delete-btn { width: 20px; height: 20px; border: 0px solid #ffff…" at bounding box center [755, 439] width 817 height 717
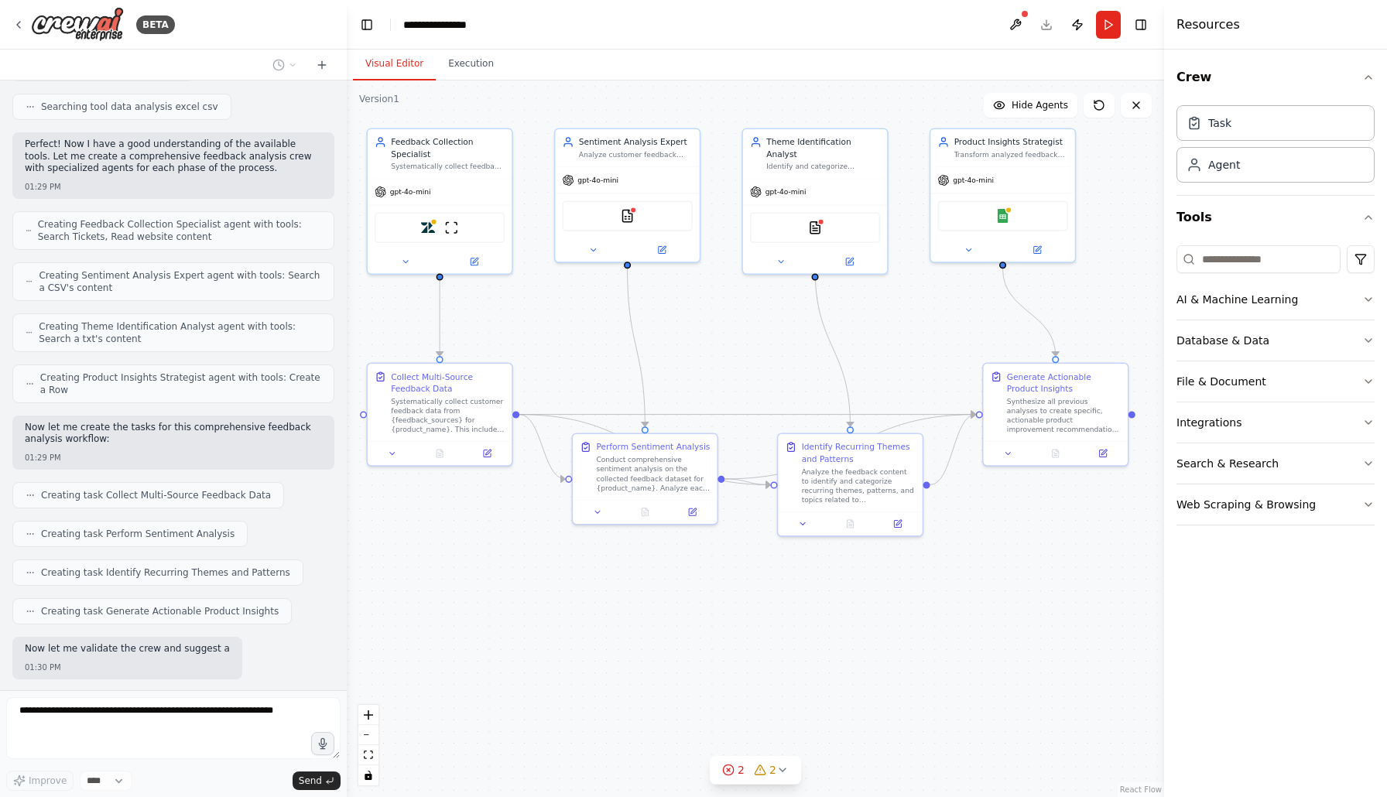
scroll to position [548, 0]
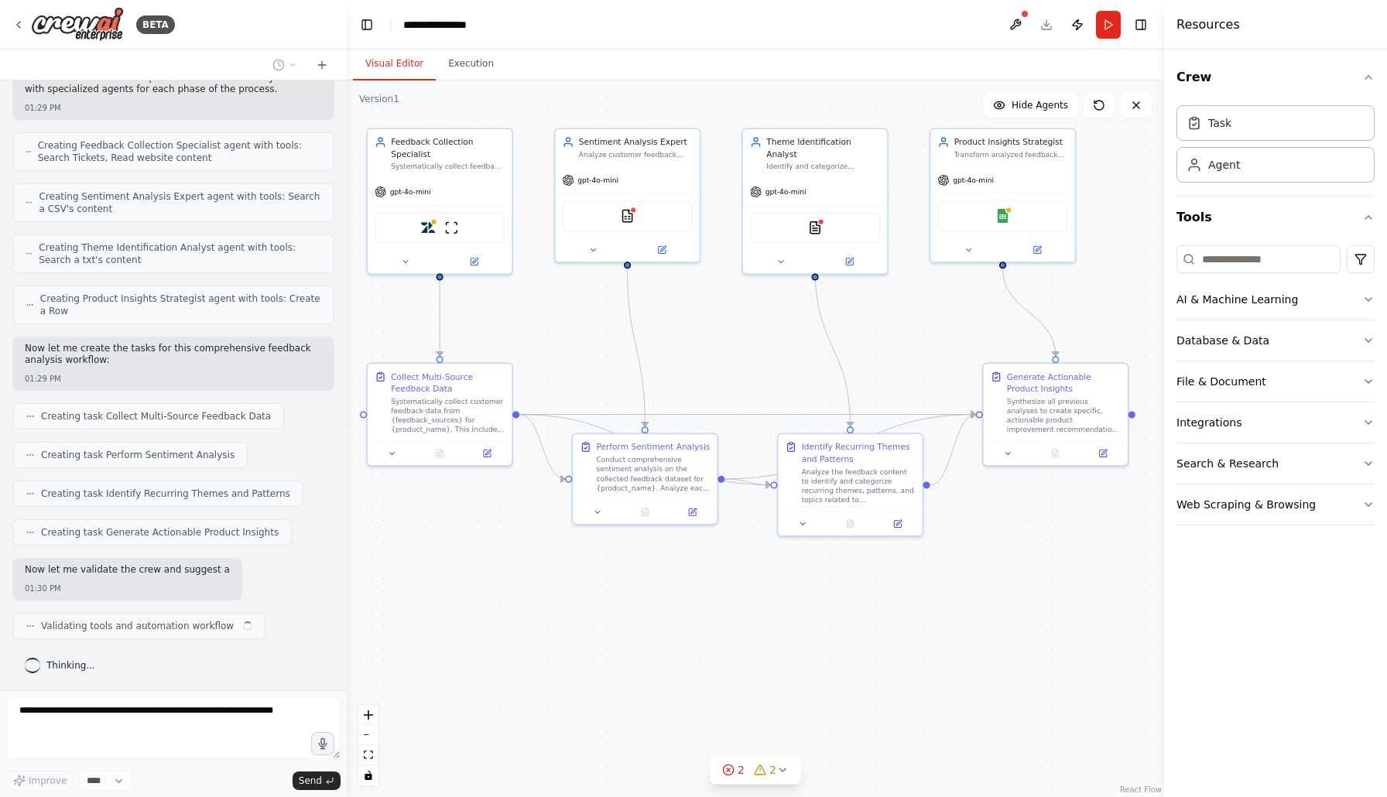
drag, startPoint x: 922, startPoint y: 642, endPoint x: 903, endPoint y: 588, distance: 57.3
click at [903, 588] on div ".deletable-edge-delete-btn { width: 20px; height: 20px; border: 0px solid #ffff…" at bounding box center [755, 439] width 817 height 717
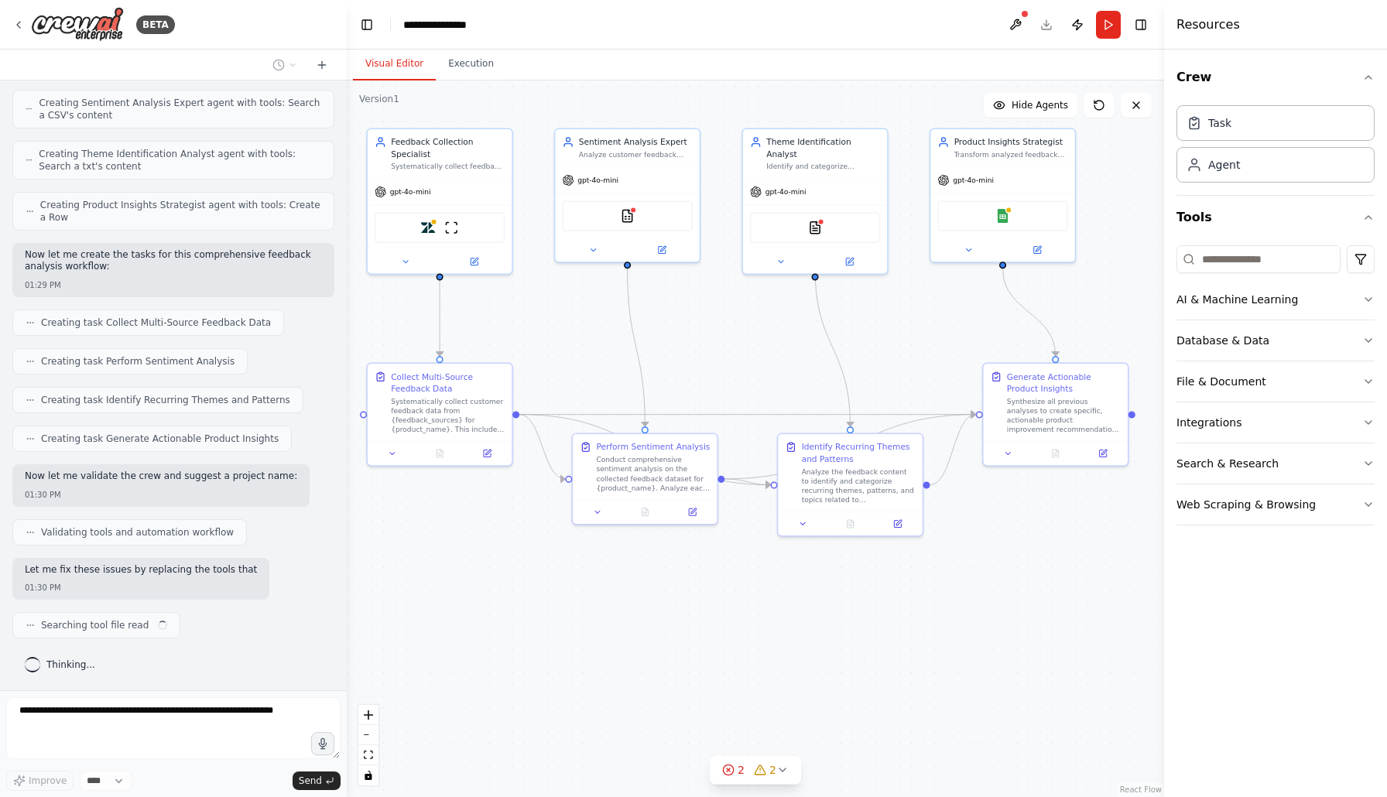
scroll to position [653, 0]
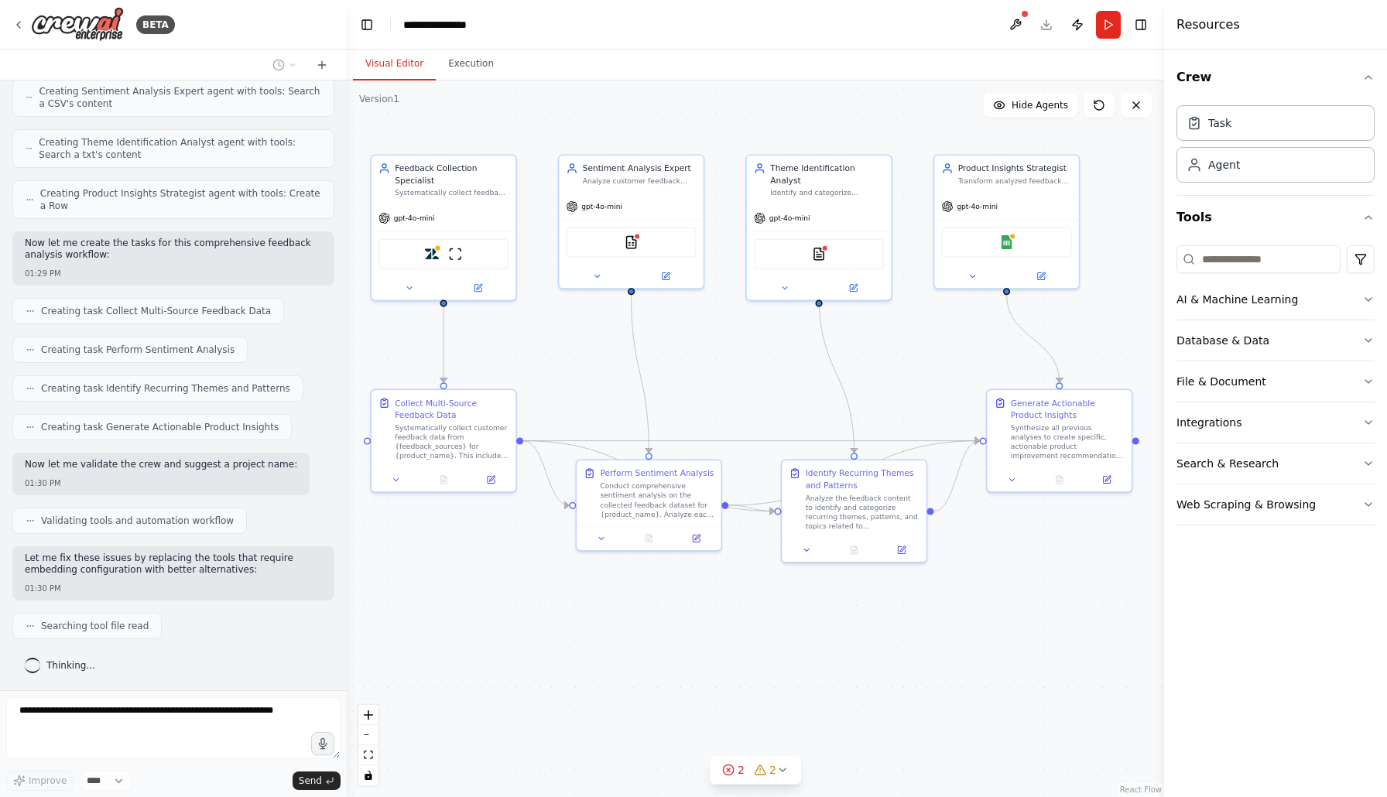
drag, startPoint x: 759, startPoint y: 609, endPoint x: 762, endPoint y: 636, distance: 26.6
click at [762, 636] on div ".deletable-edge-delete-btn { width: 20px; height: 20px; border: 0px solid #ffff…" at bounding box center [755, 439] width 817 height 717
click at [1311, 305] on button "AI & Machine Learning" at bounding box center [1276, 299] width 198 height 40
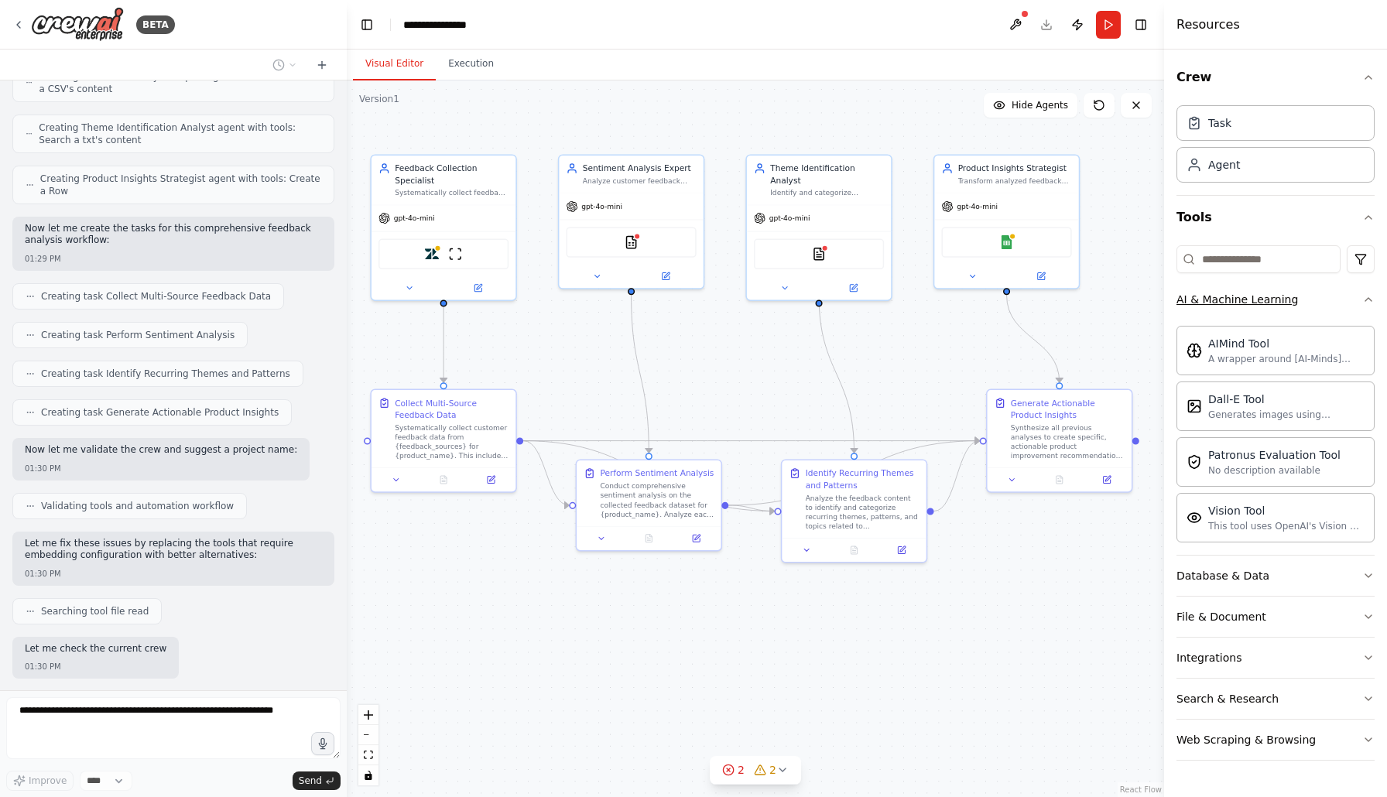
scroll to position [747, 0]
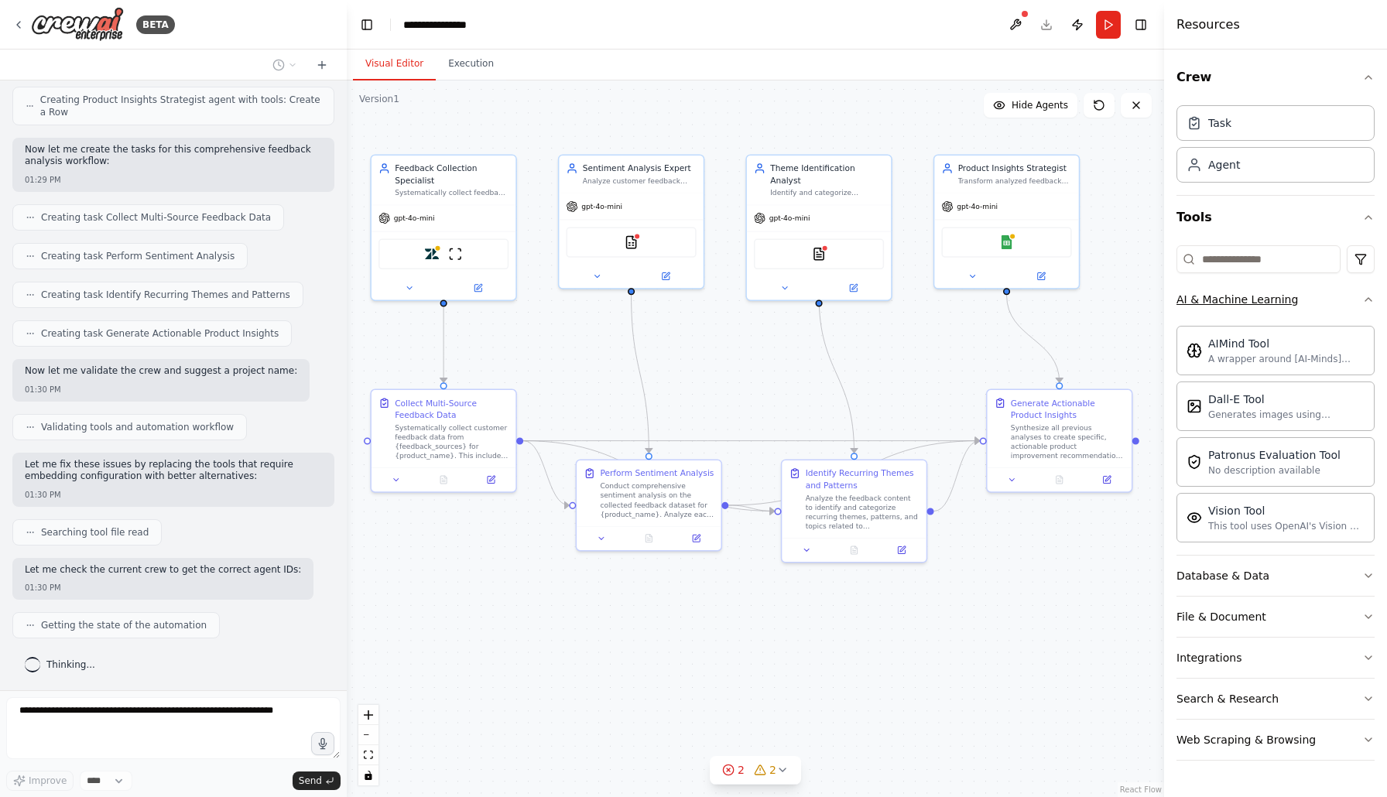
click at [1314, 303] on button "AI & Machine Learning" at bounding box center [1276, 299] width 198 height 40
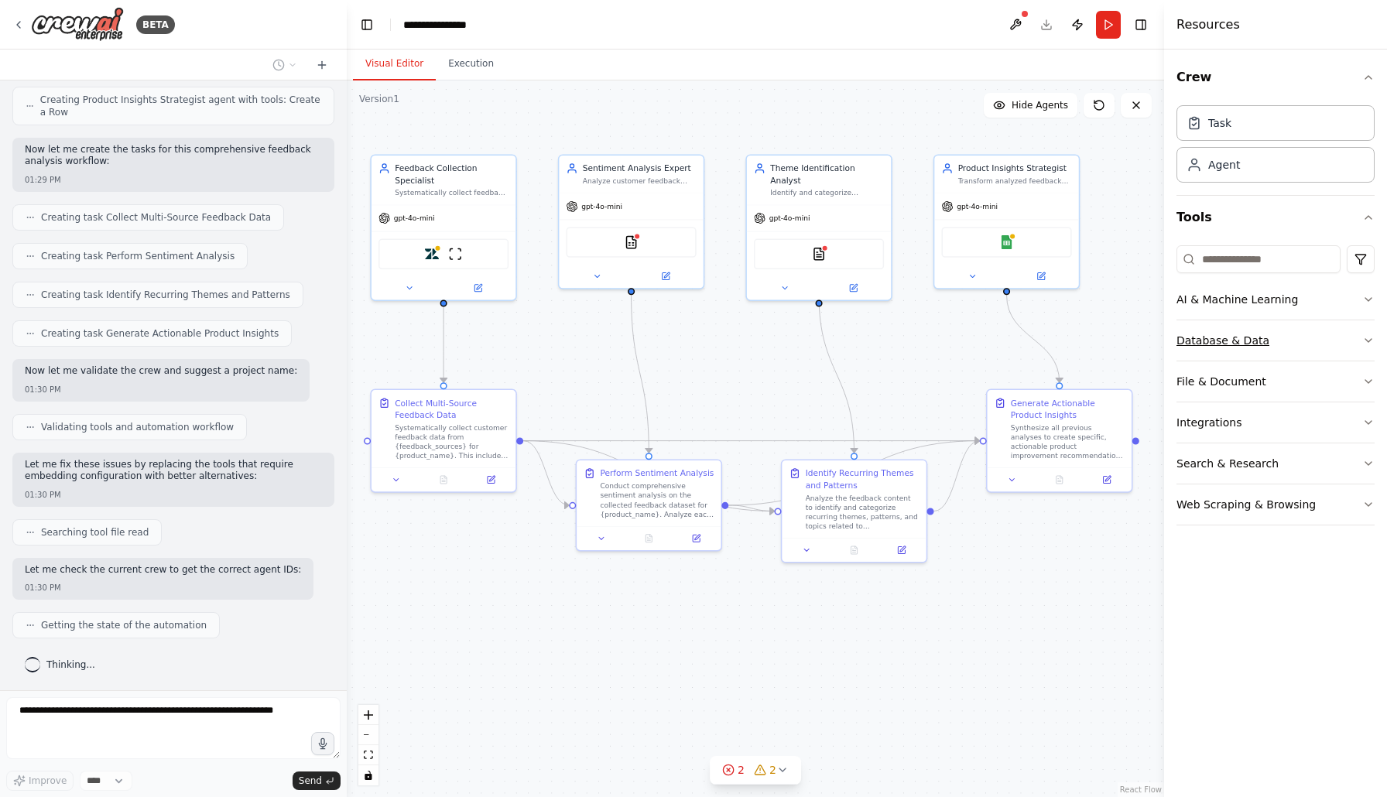
click at [1304, 346] on button "Database & Data" at bounding box center [1276, 340] width 198 height 40
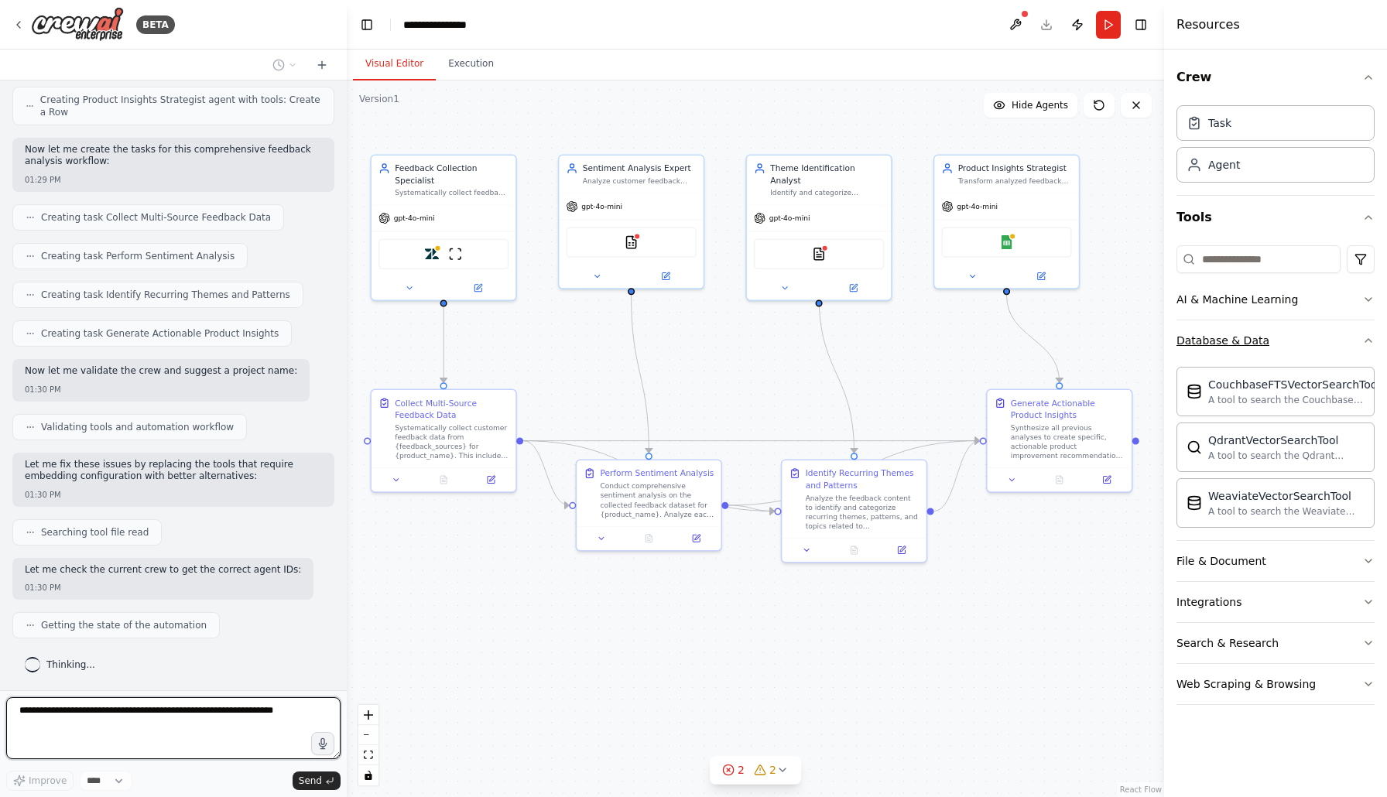
scroll to position [853, 0]
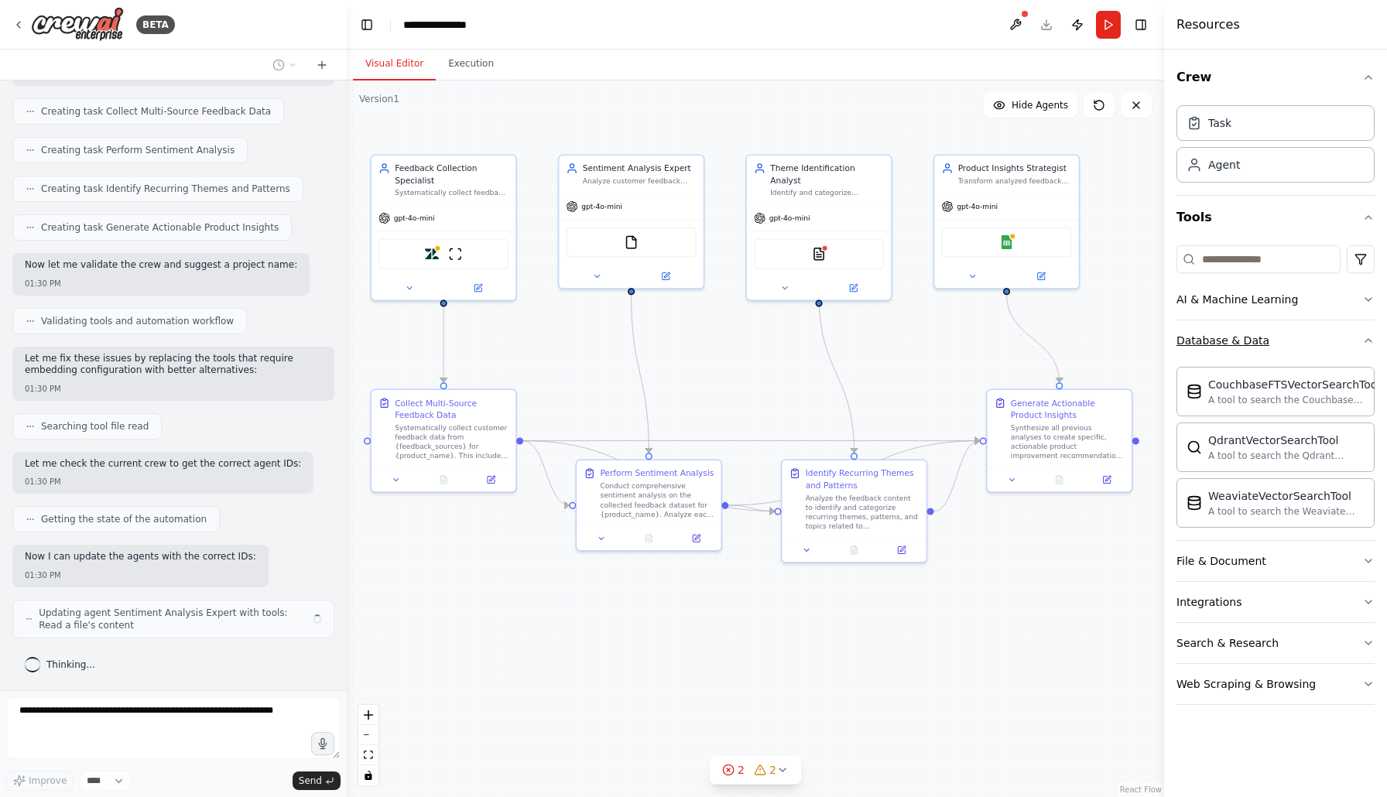
click at [1304, 346] on button "Database & Data" at bounding box center [1276, 340] width 198 height 40
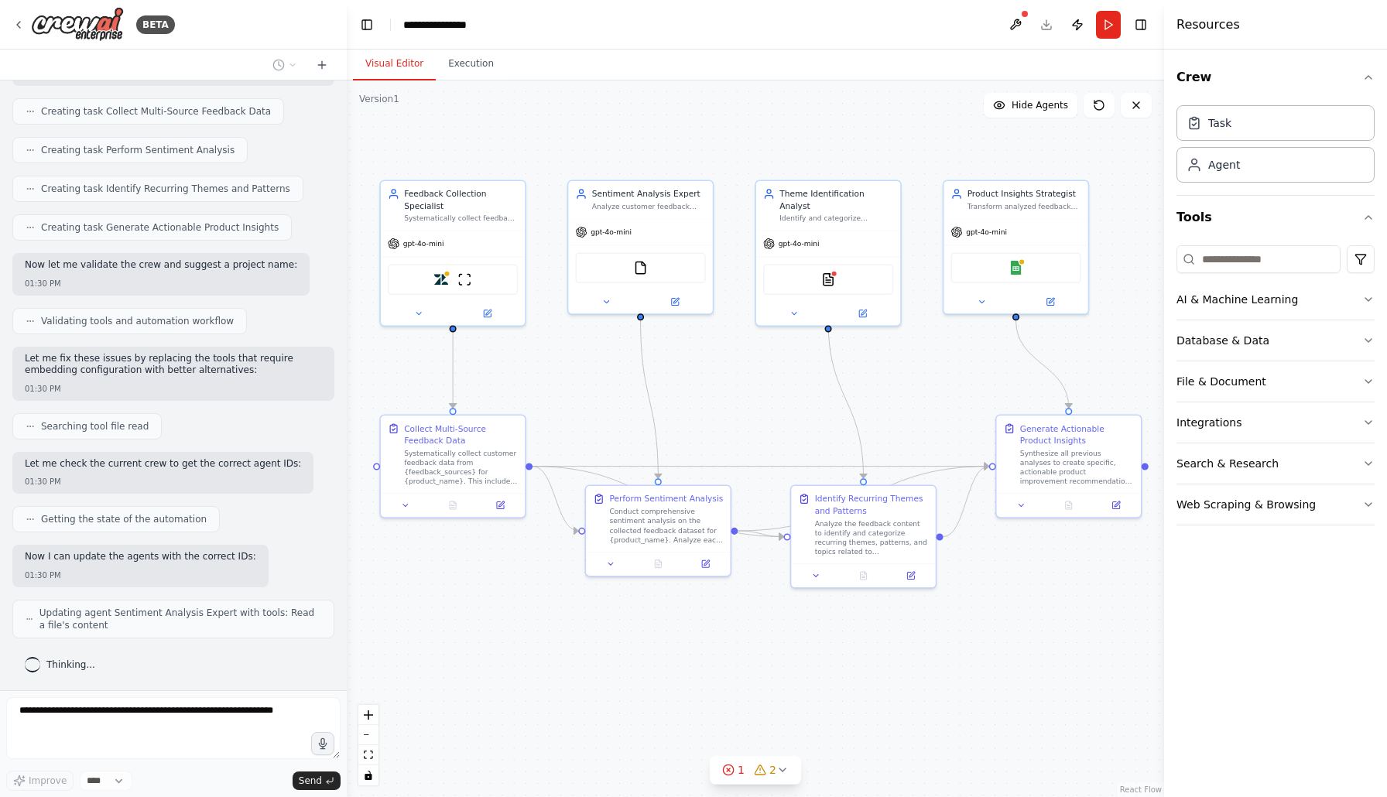
drag, startPoint x: 942, startPoint y: 620, endPoint x: 951, endPoint y: 646, distance: 27.2
click at [951, 646] on div ".deletable-edge-delete-btn { width: 20px; height: 20px; border: 0px solid #ffff…" at bounding box center [755, 439] width 817 height 717
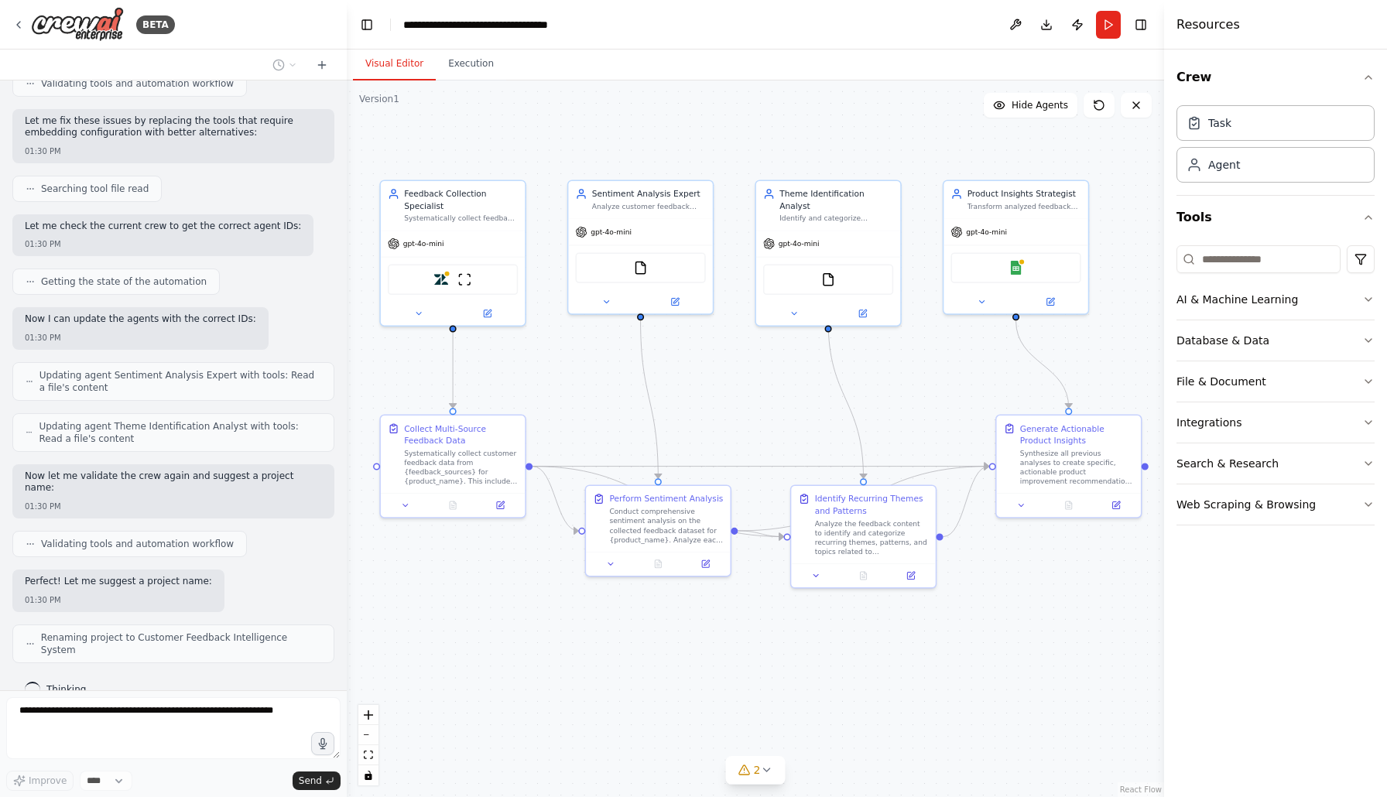
scroll to position [1103, 0]
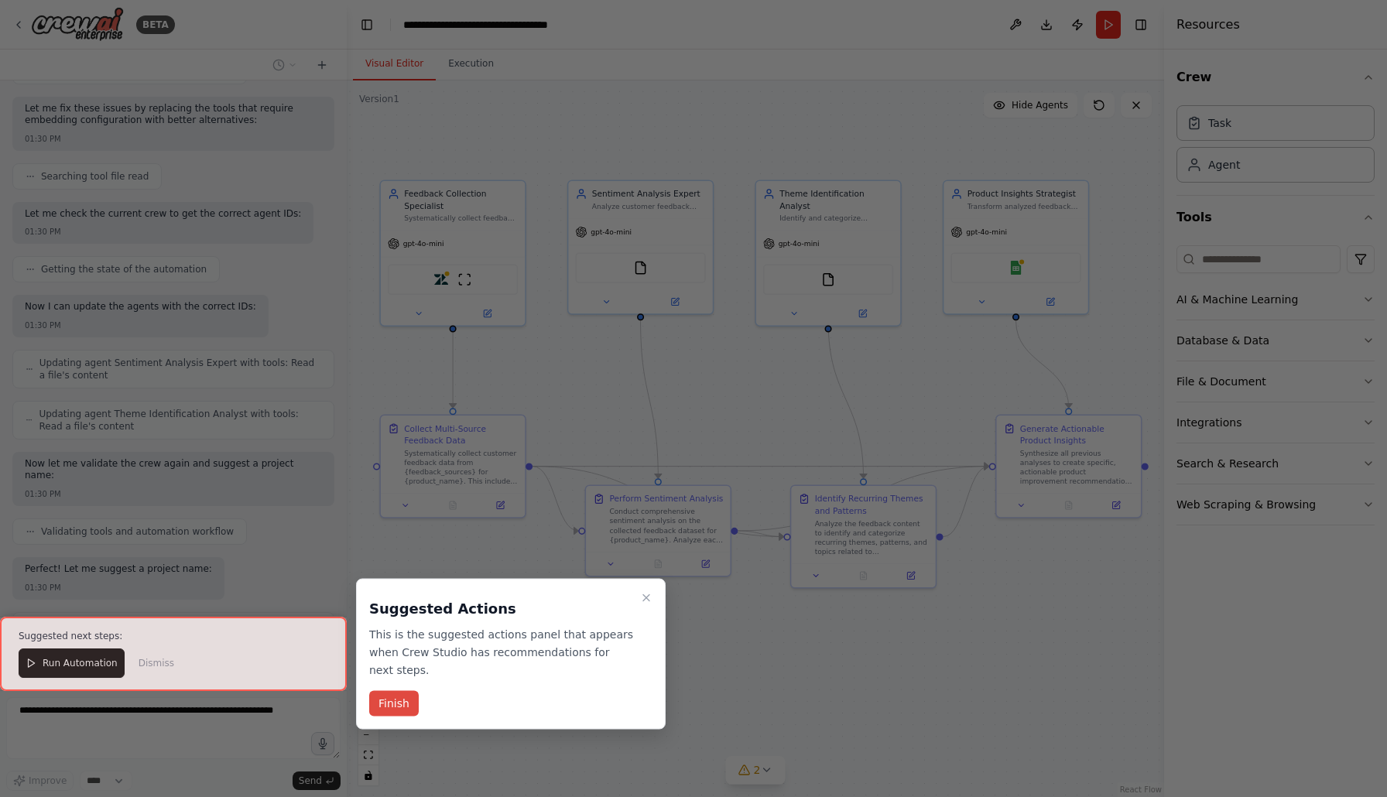
click at [399, 704] on button "Finish" at bounding box center [394, 704] width 50 height 26
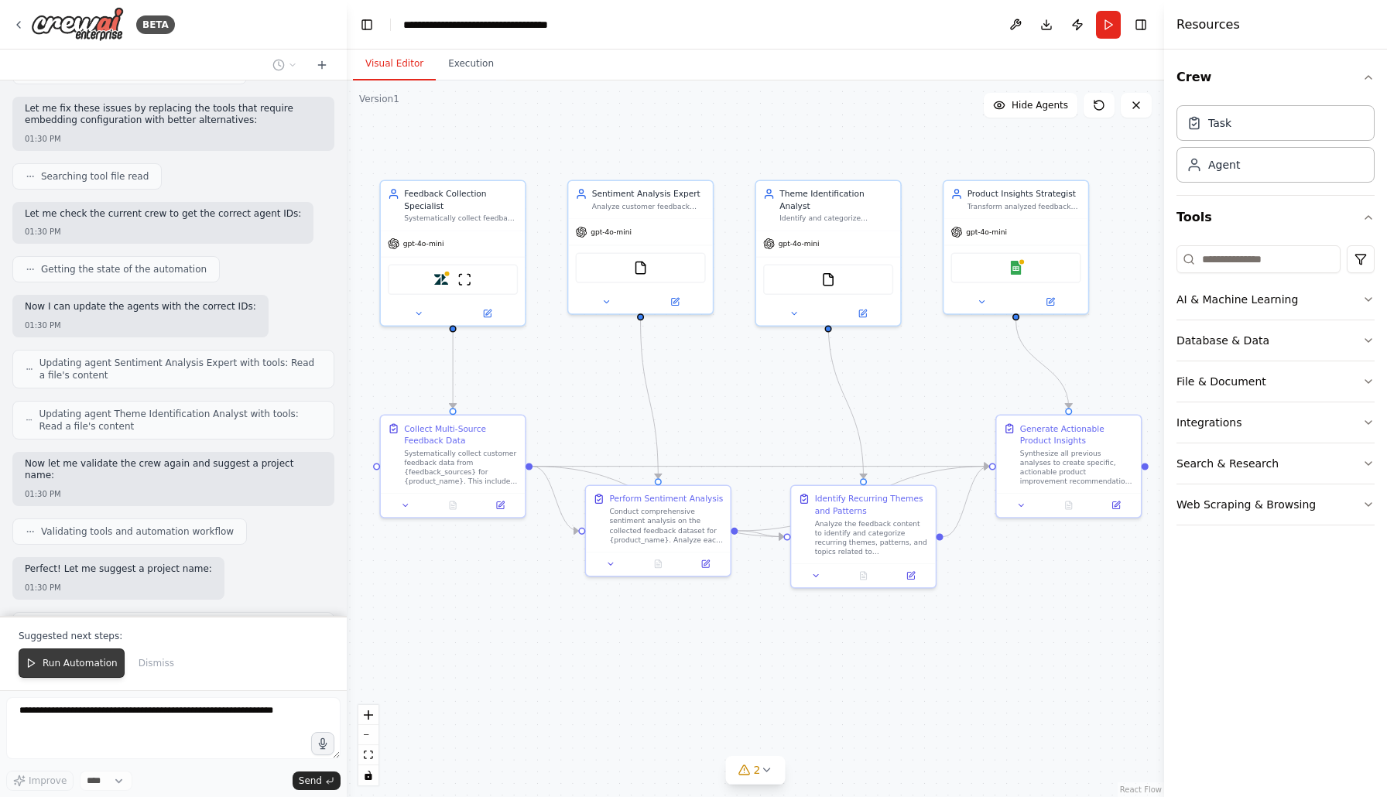
click at [89, 671] on button "Run Automation" at bounding box center [72, 663] width 106 height 29
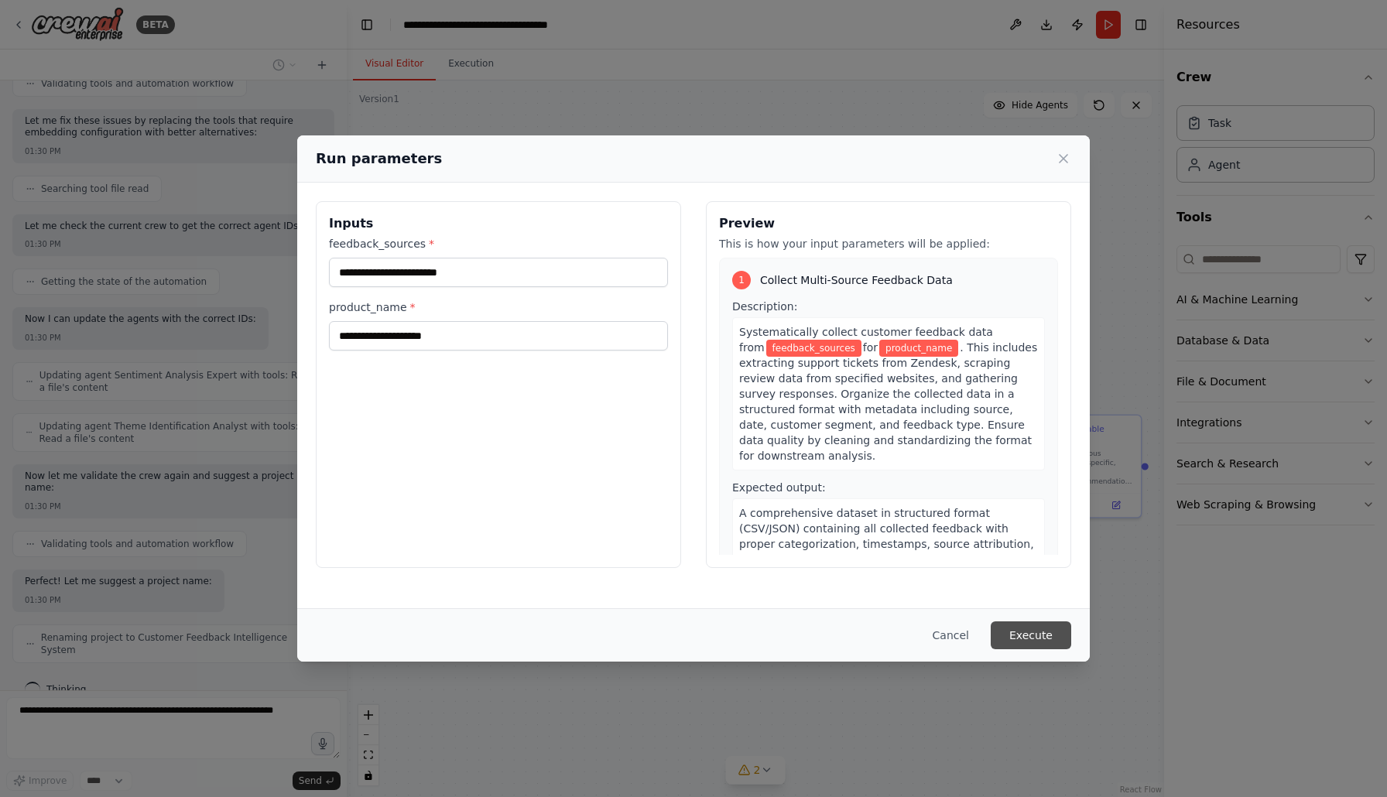
click at [1030, 640] on button "Execute" at bounding box center [1031, 636] width 81 height 28
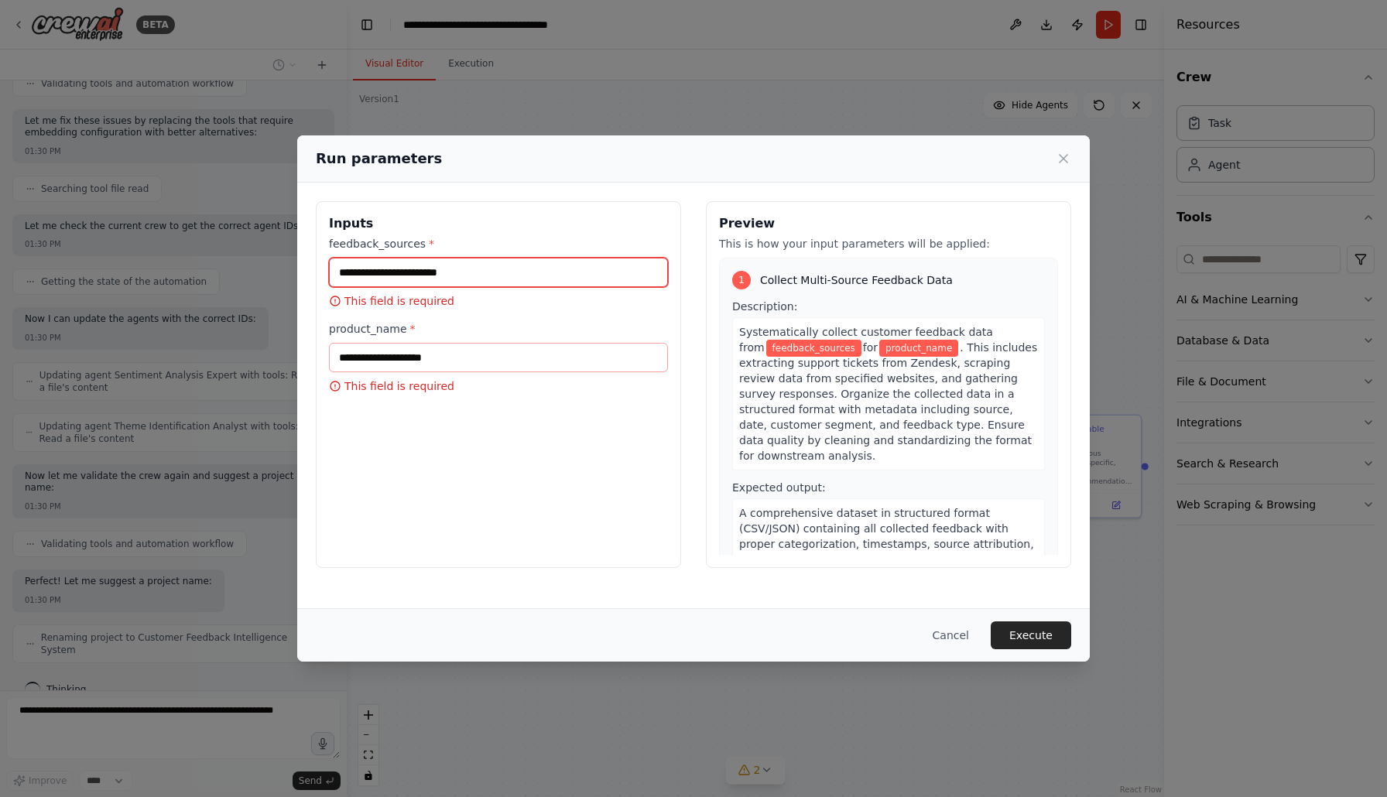
click at [467, 272] on input "feedback_sources *" at bounding box center [498, 272] width 339 height 29
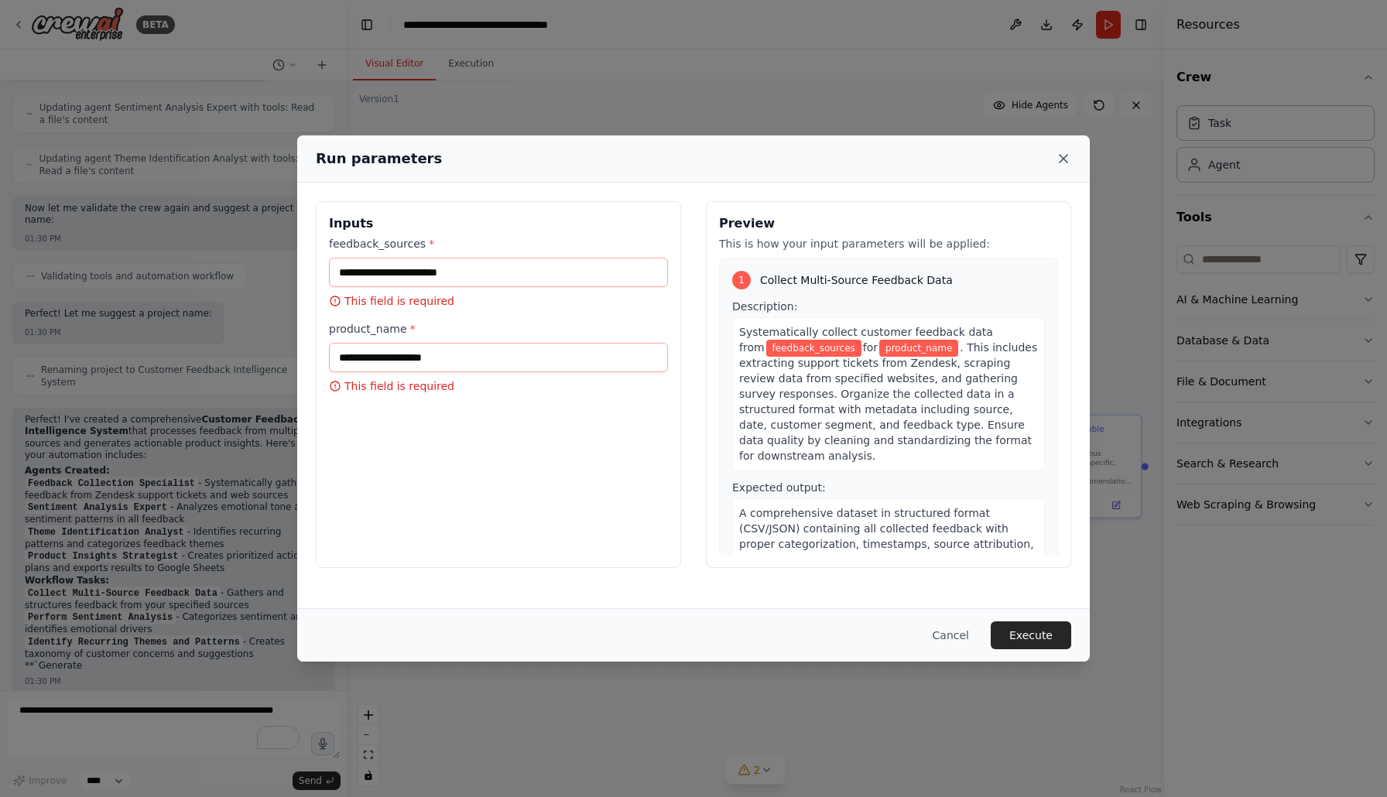
click at [1065, 159] on icon at bounding box center [1063, 158] width 15 height 15
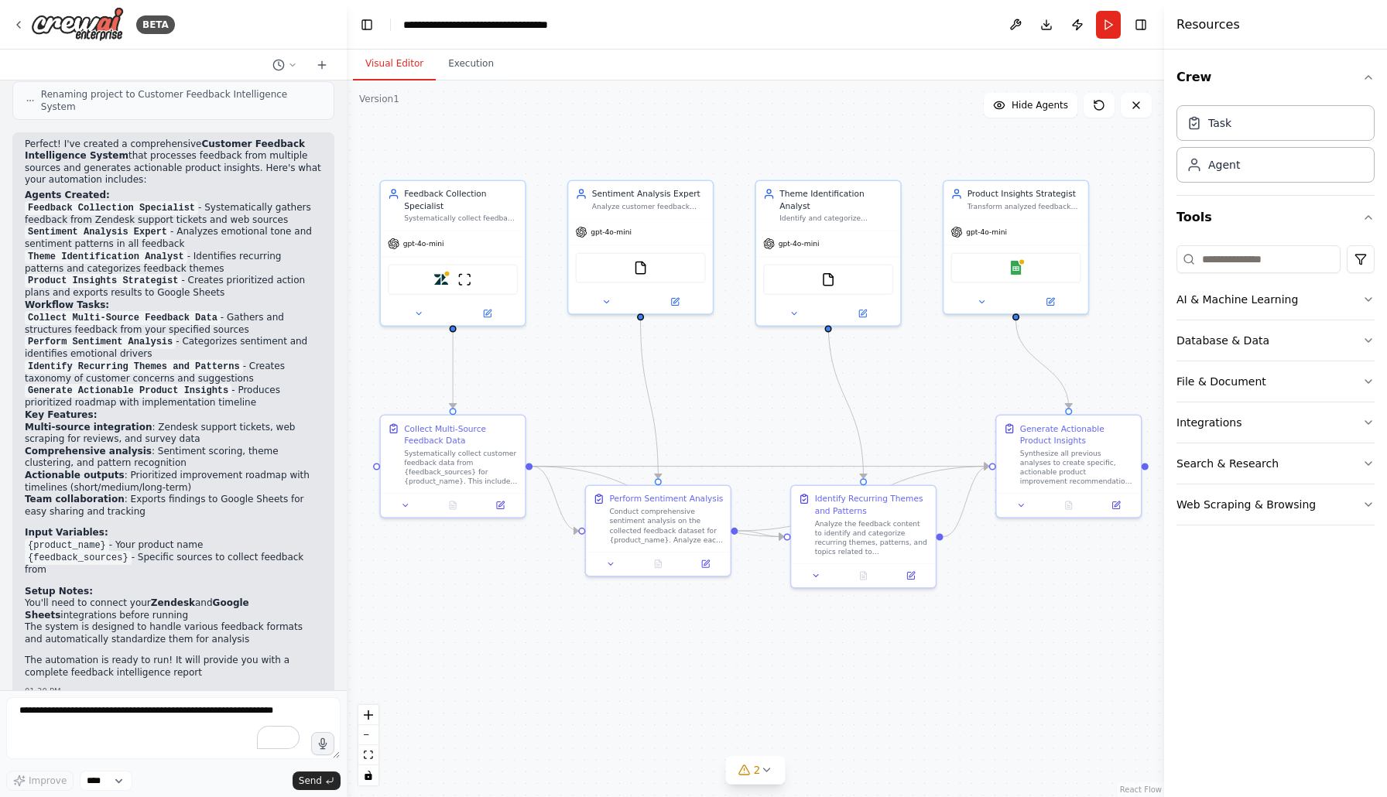
scroll to position [1646, 0]
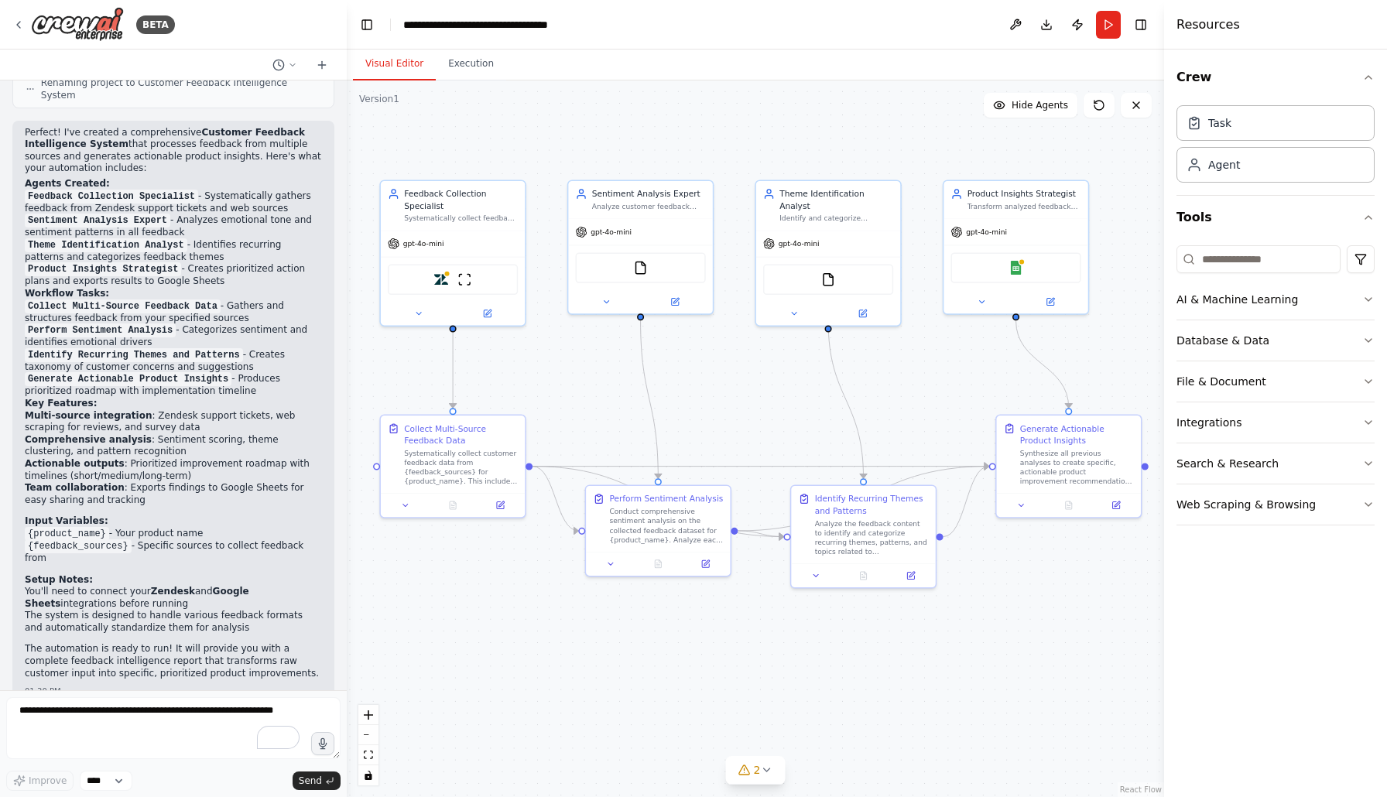
click at [509, 607] on div ".deletable-edge-delete-btn { width: 20px; height: 20px; border: 0px solid #ffff…" at bounding box center [755, 439] width 817 height 717
click at [1106, 22] on button "Run" at bounding box center [1108, 25] width 25 height 28
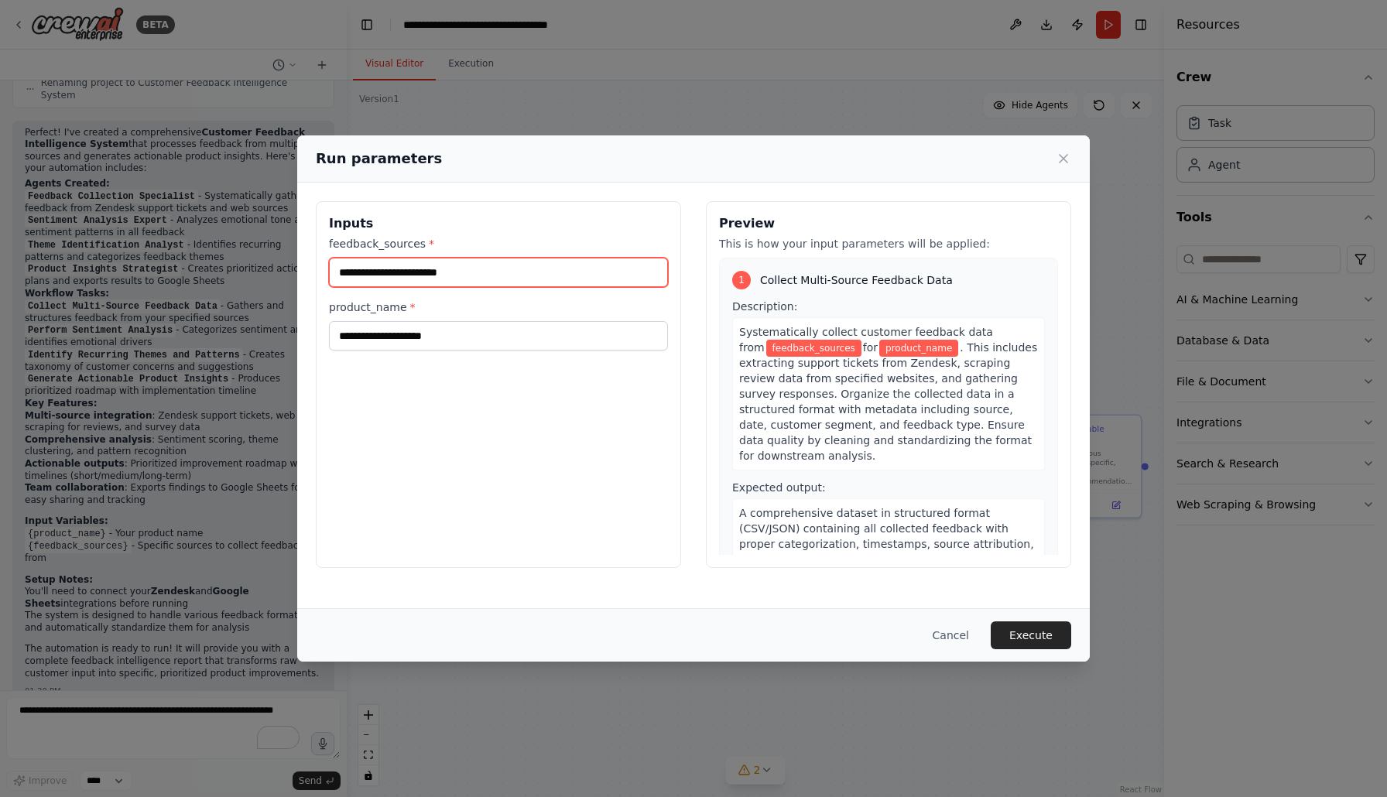
click at [531, 272] on input "feedback_sources *" at bounding box center [498, 272] width 339 height 29
type input "******"
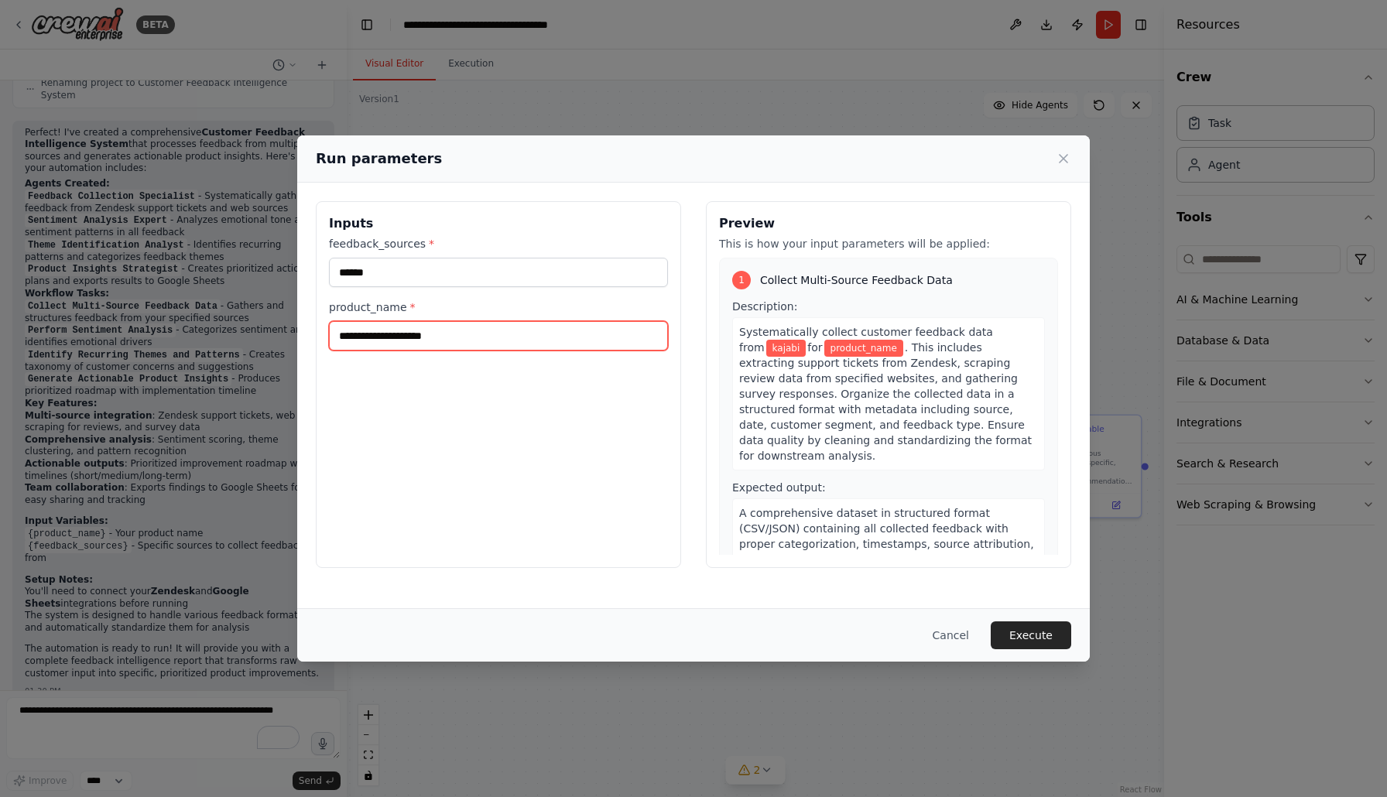
click at [477, 346] on input "product_name *" at bounding box center [498, 335] width 339 height 29
type input "******"
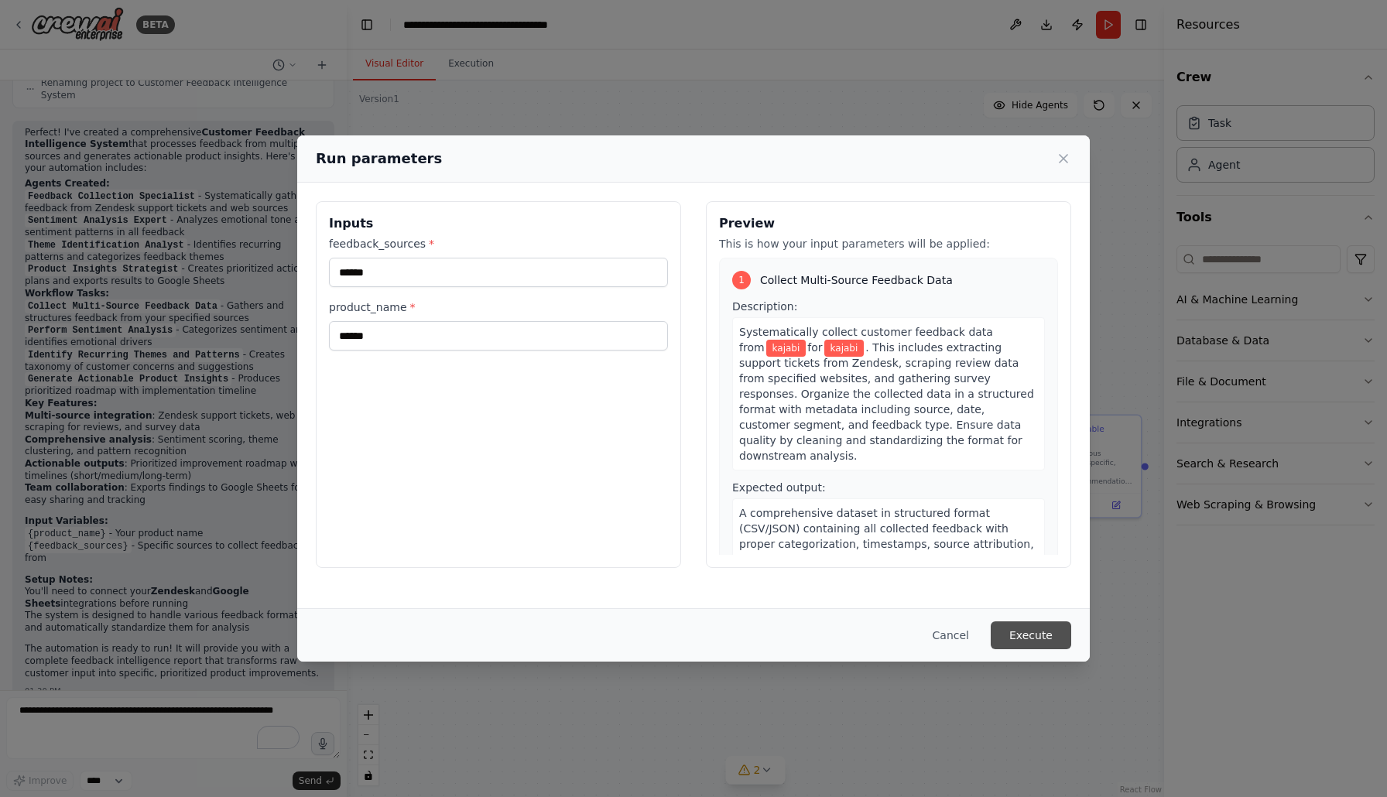
click at [1029, 635] on button "Execute" at bounding box center [1031, 636] width 81 height 28
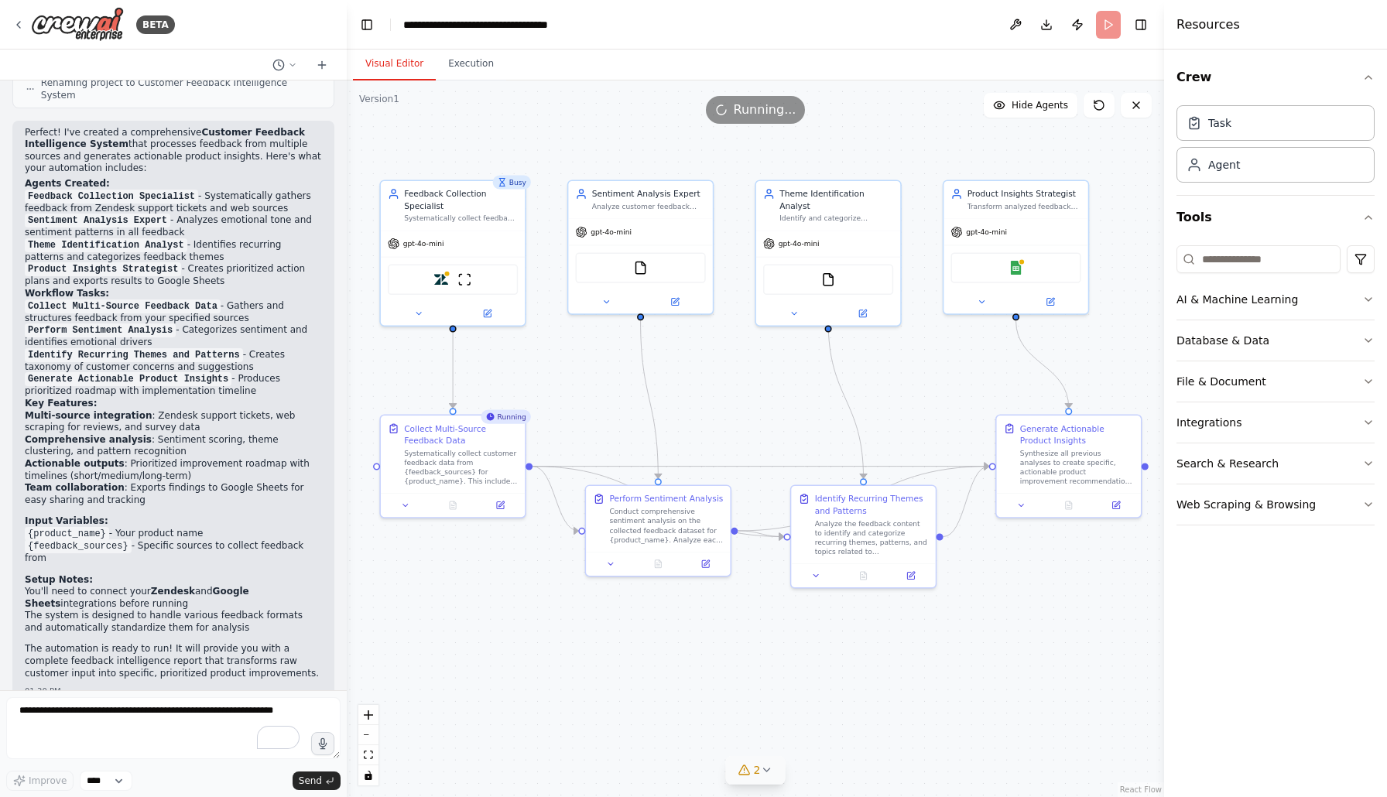
click at [766, 773] on icon at bounding box center [766, 770] width 12 height 12
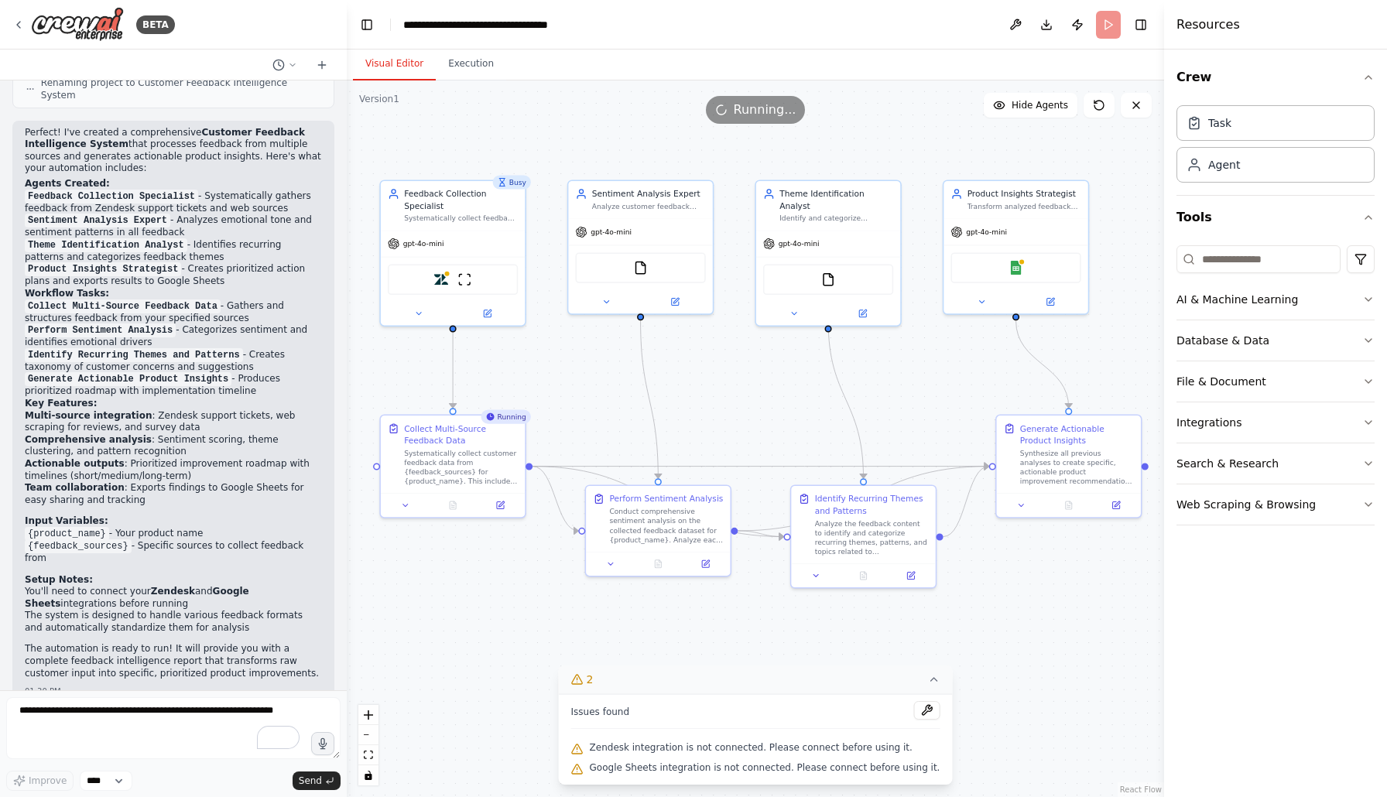
click at [995, 686] on div ".deletable-edge-delete-btn { width: 20px; height: 20px; border: 0px solid #ffff…" at bounding box center [755, 439] width 817 height 717
click at [993, 677] on div ".deletable-edge-delete-btn { width: 20px; height: 20px; border: 0px solid #ffff…" at bounding box center [755, 439] width 817 height 717
click at [498, 235] on div "gpt-4o-mini" at bounding box center [453, 241] width 144 height 26
click at [1115, 22] on header "**********" at bounding box center [755, 25] width 817 height 50
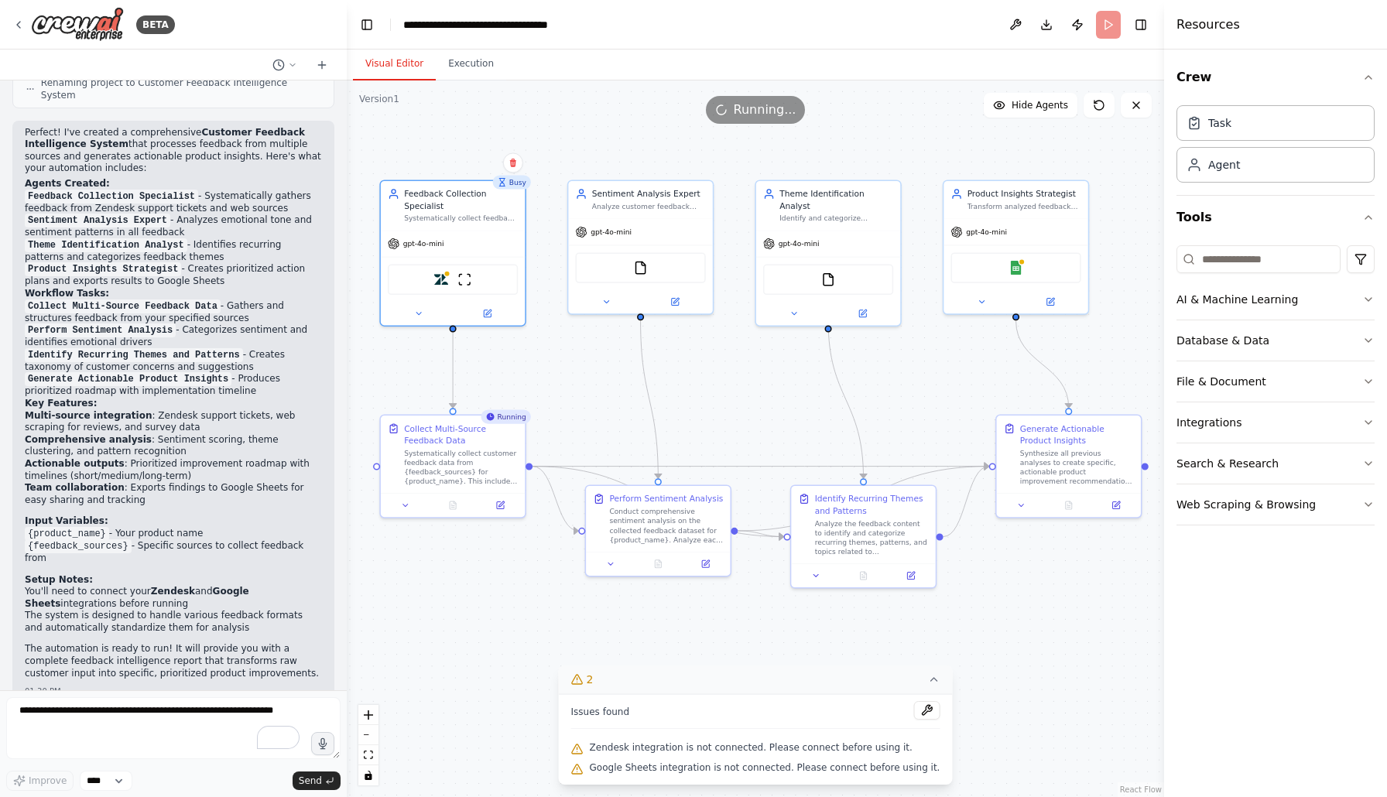
click at [1115, 658] on div ".deletable-edge-delete-btn { width: 20px; height: 20px; border: 0px solid #ffff…" at bounding box center [755, 439] width 817 height 717
click at [927, 677] on icon at bounding box center [933, 679] width 12 height 12
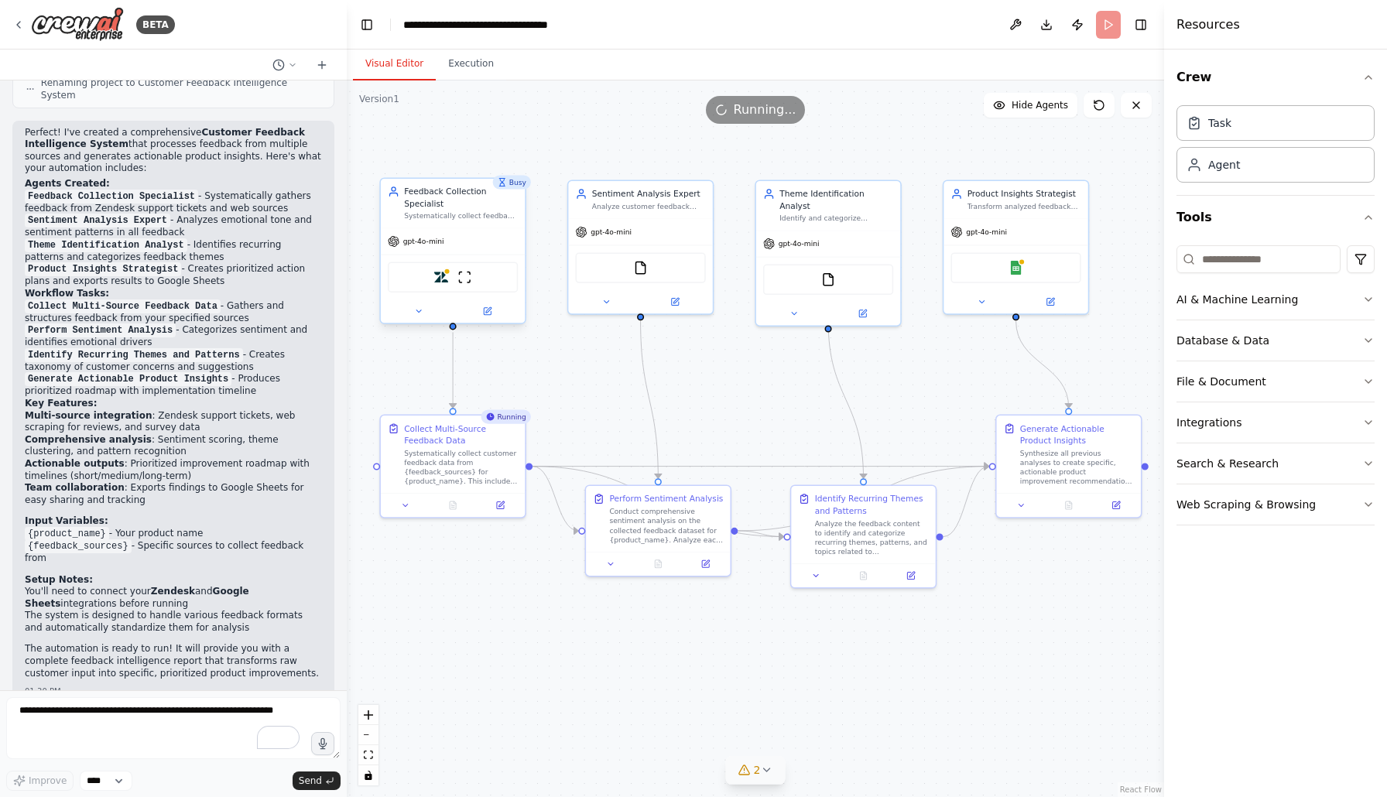
click at [500, 234] on div "gpt-4o-mini" at bounding box center [453, 241] width 144 height 26
click at [474, 235] on div "gpt-4o-mini" at bounding box center [453, 241] width 144 height 26
click at [755, 108] on span "Running..." at bounding box center [765, 110] width 63 height 19
click at [1143, 108] on button at bounding box center [1136, 105] width 31 height 25
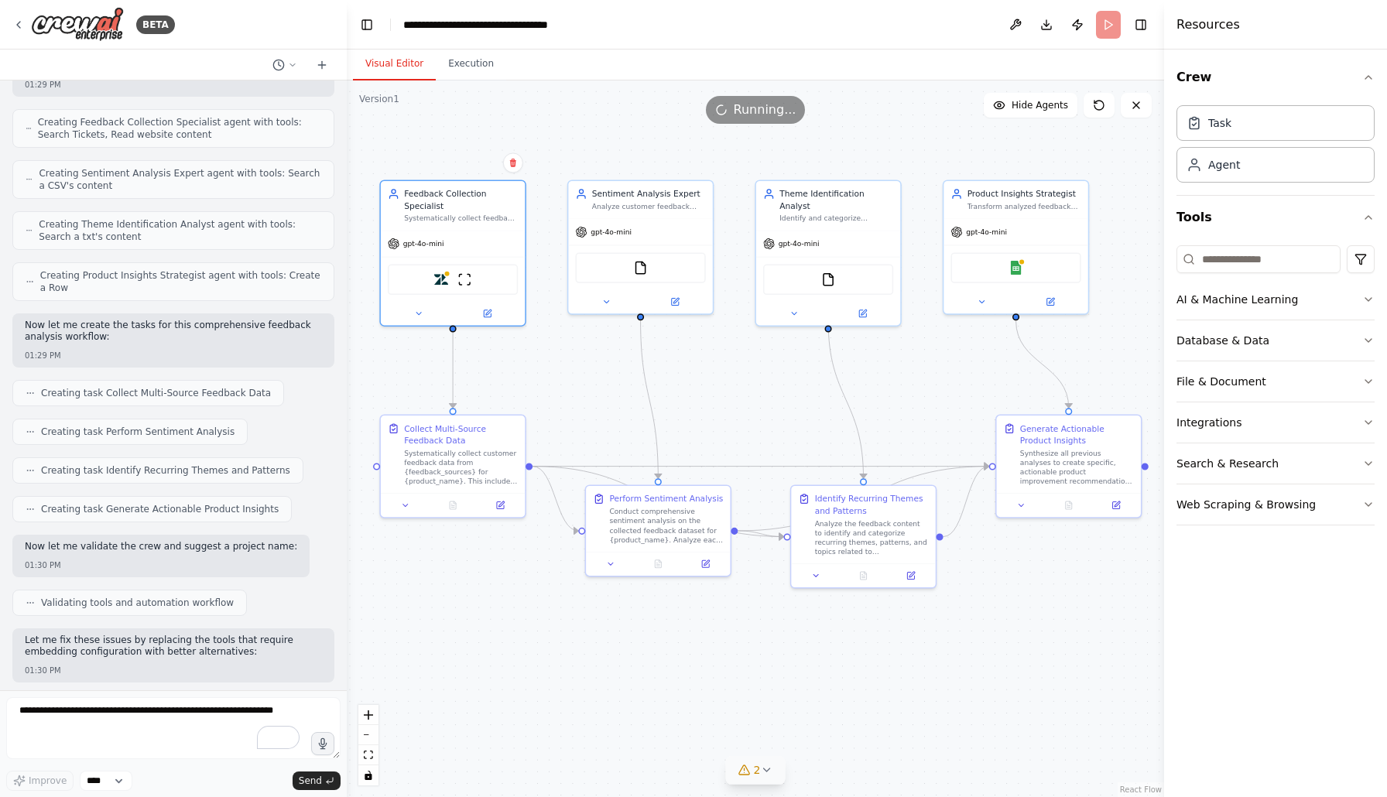
scroll to position [0, 0]
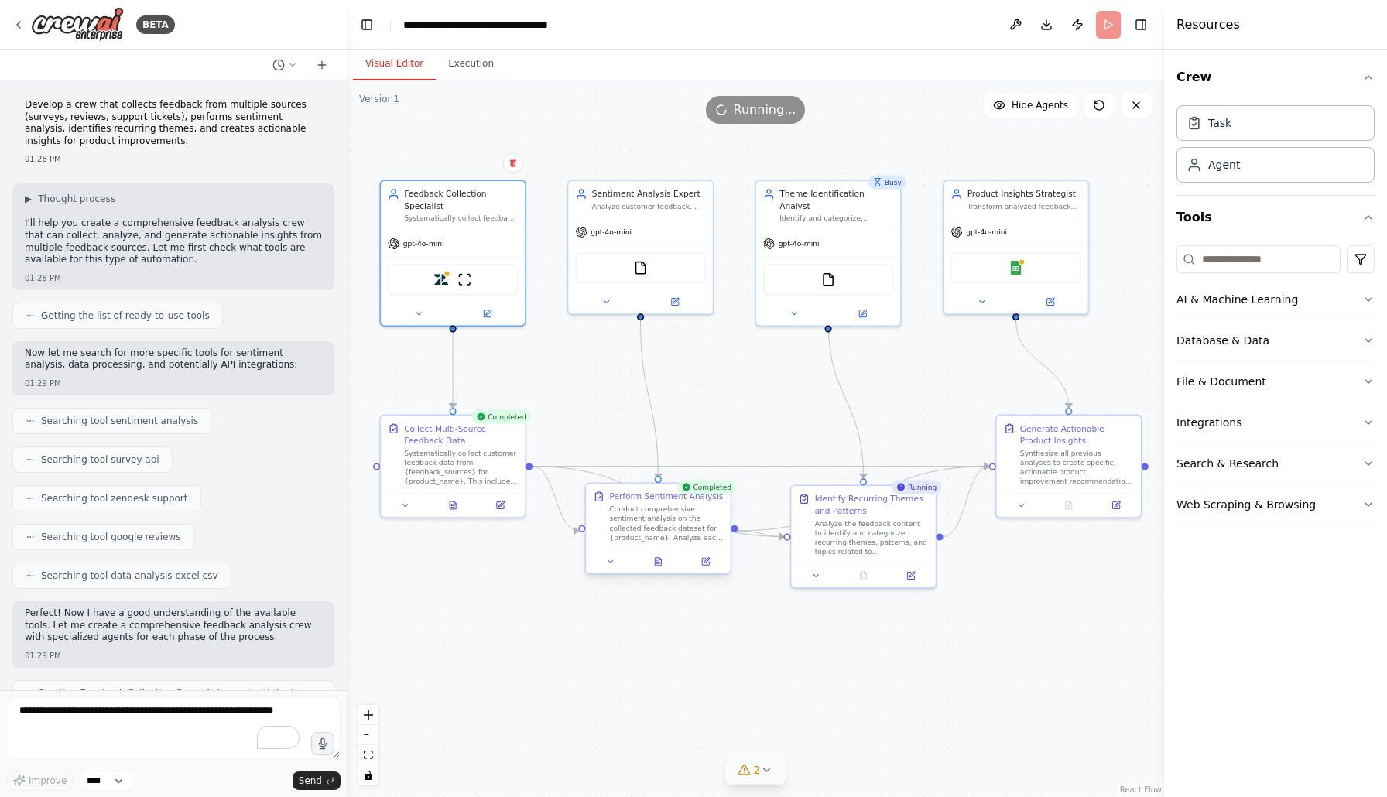
click at [641, 501] on div "Perform Sentiment Analysis" at bounding box center [666, 497] width 114 height 12
